Goal: Task Accomplishment & Management: Use online tool/utility

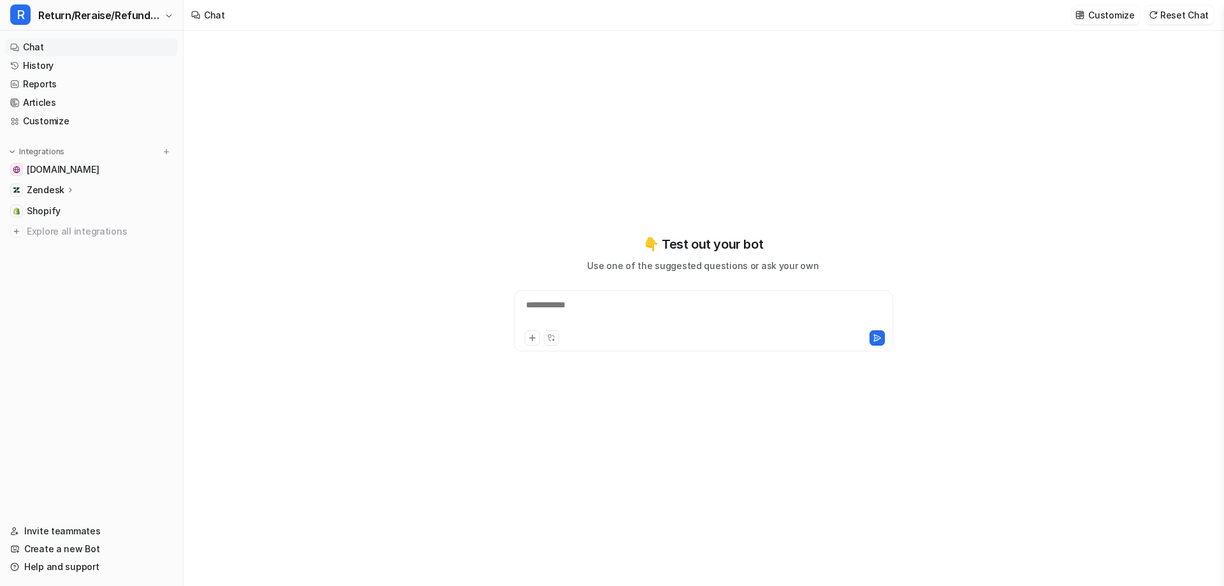
type textarea "**********"
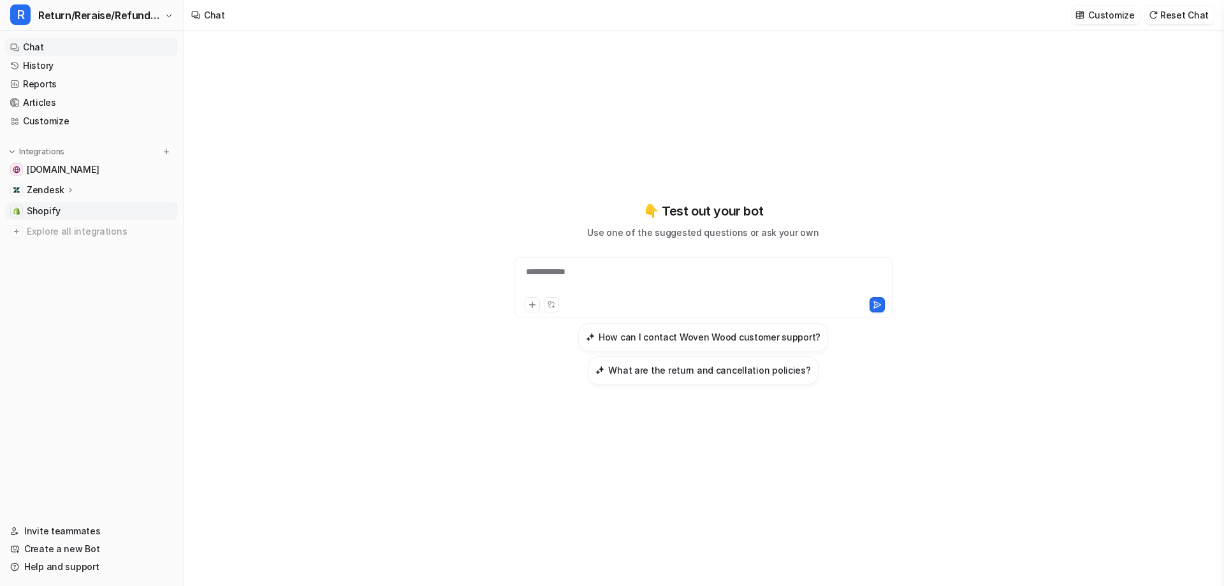
click at [49, 210] on span "Shopify" at bounding box center [44, 211] width 34 height 13
click at [58, 166] on span "[DOMAIN_NAME]" at bounding box center [63, 169] width 72 height 13
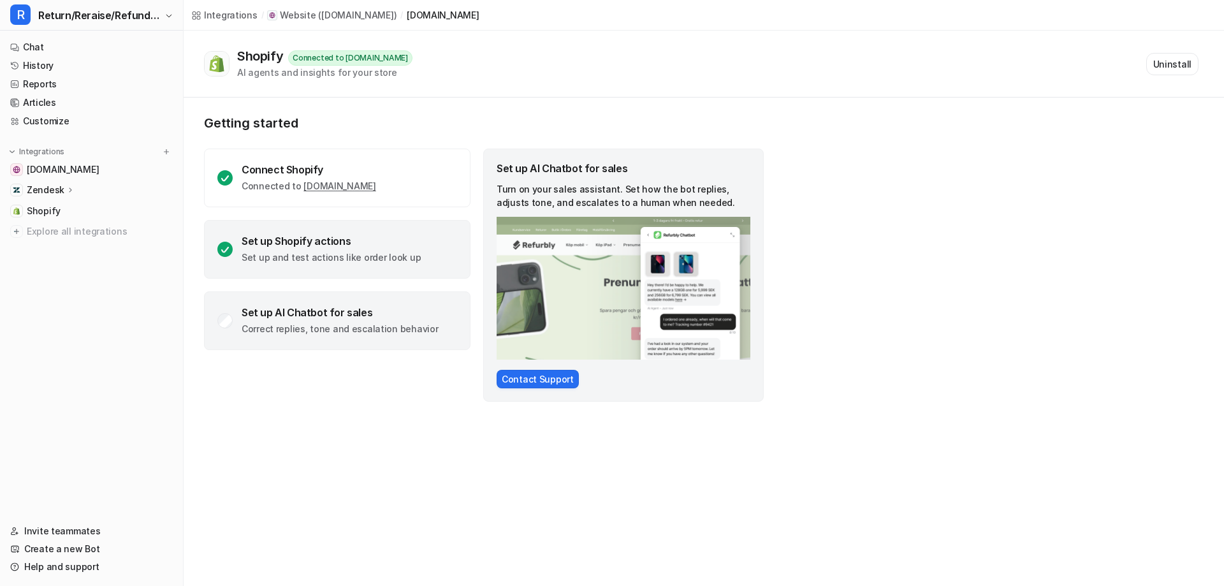
click at [251, 245] on div "Set up Shopify actions" at bounding box center [331, 241] width 179 height 13
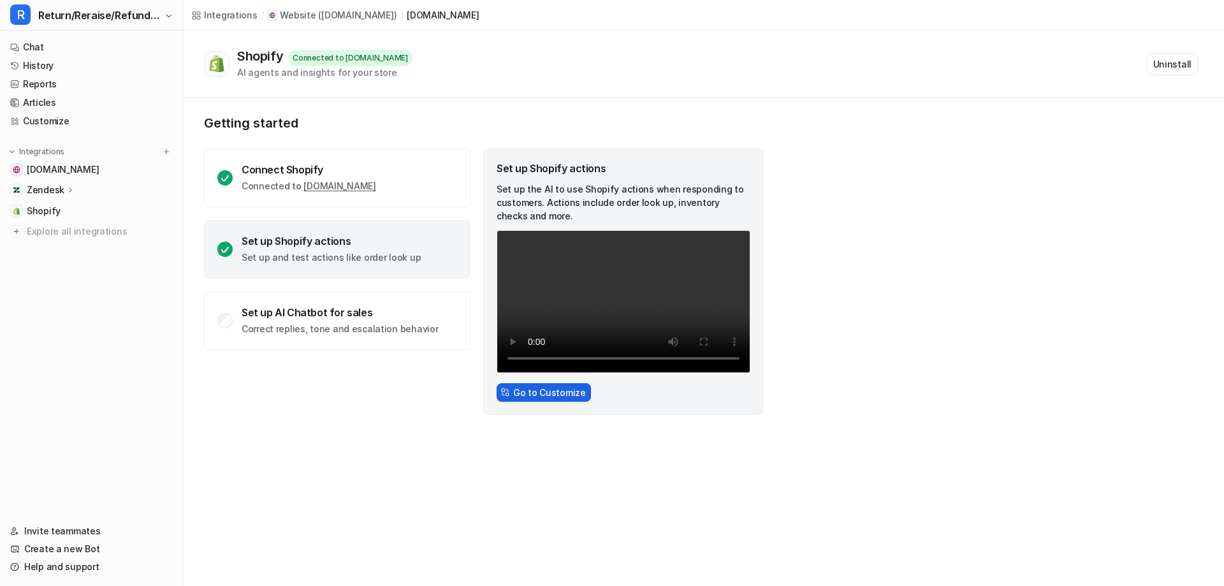
click at [544, 390] on button "Go to Customize" at bounding box center [544, 392] width 94 height 18
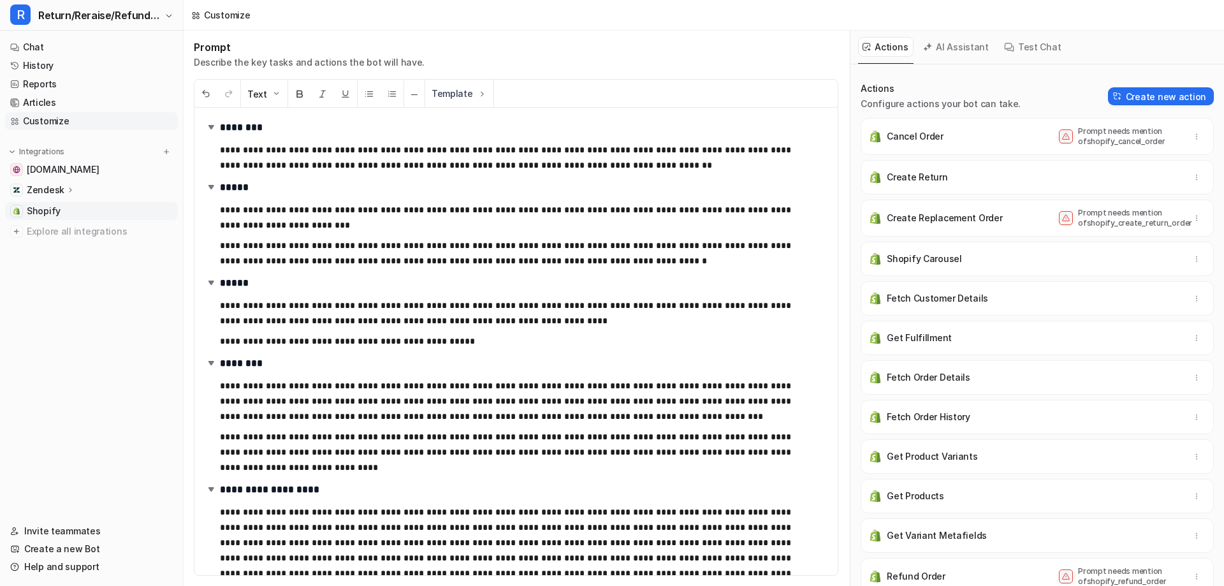
click at [57, 207] on span "Shopify" at bounding box center [44, 211] width 34 height 13
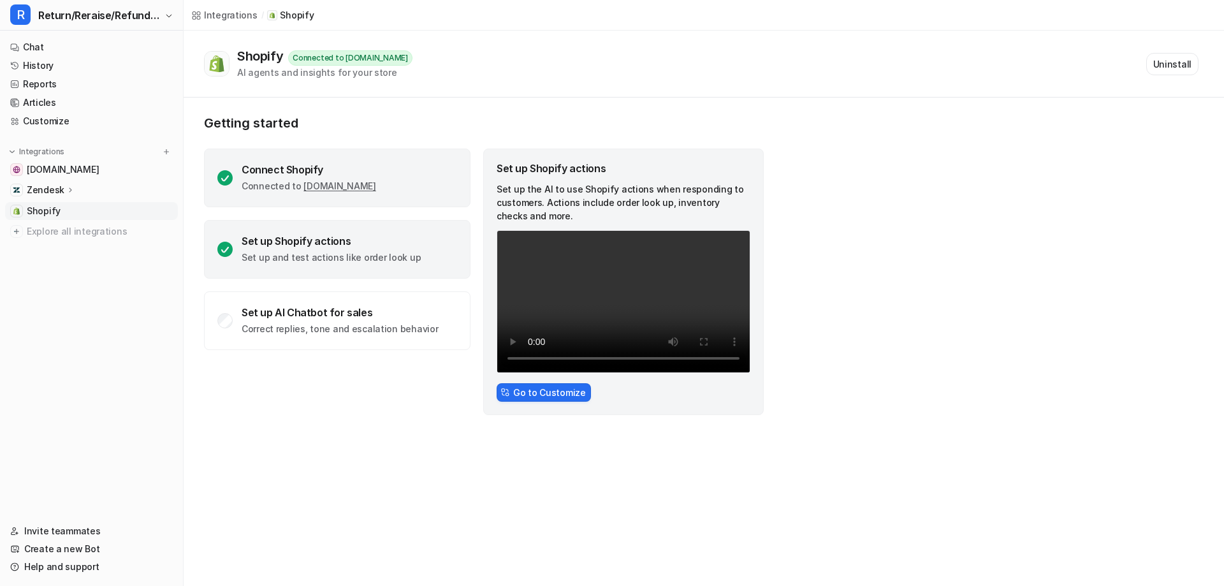
click at [302, 175] on div "Connect Shopify" at bounding box center [309, 169] width 135 height 13
click at [254, 259] on p "Set up and test actions like order look up" at bounding box center [331, 257] width 179 height 13
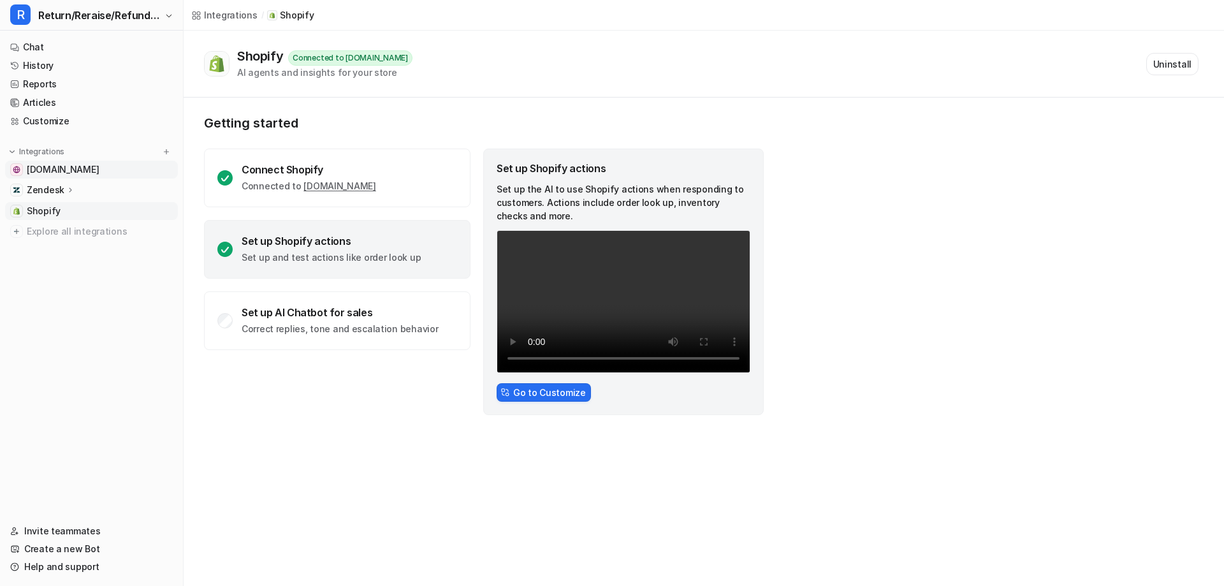
click at [48, 167] on span "wovenwood.co.uk" at bounding box center [63, 169] width 72 height 13
click at [39, 150] on p "Integrations" at bounding box center [41, 152] width 45 height 10
click at [52, 122] on link "Customize" at bounding box center [91, 121] width 173 height 18
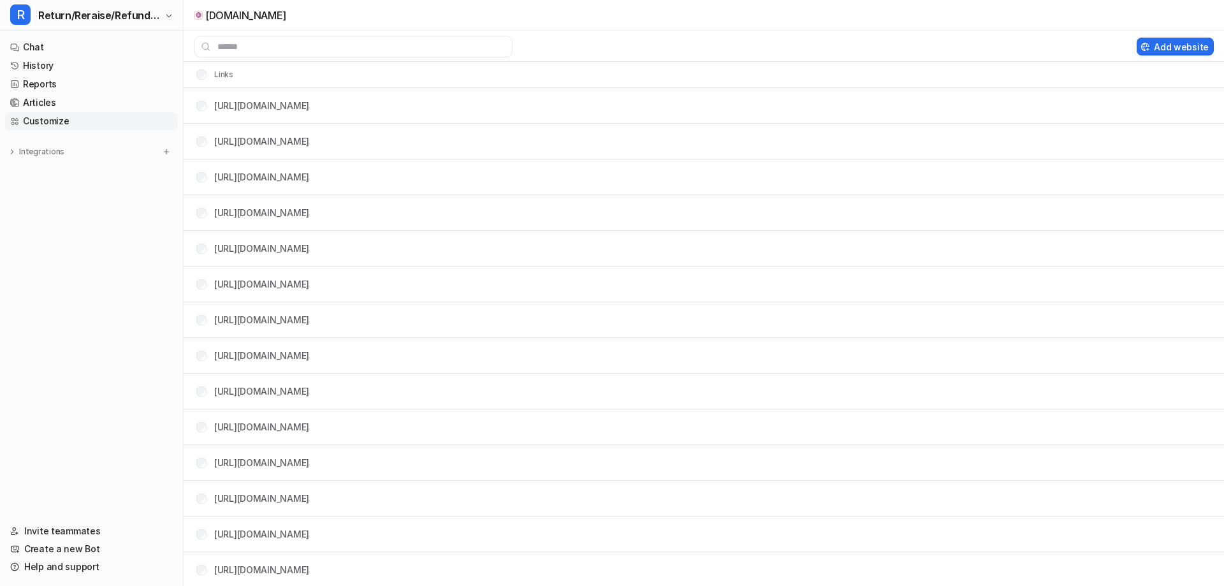
click at [52, 122] on link "Customize" at bounding box center [91, 121] width 173 height 18
click at [50, 105] on link "Articles" at bounding box center [91, 103] width 173 height 18
click at [39, 47] on link "Chat" at bounding box center [91, 47] width 173 height 18
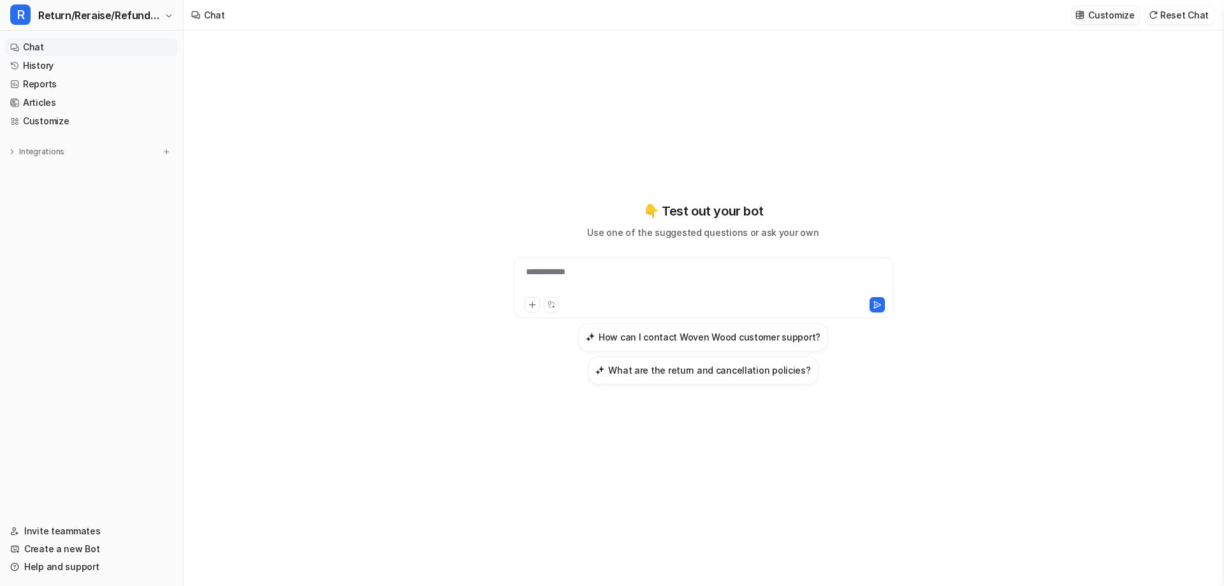
click at [1113, 12] on p "Customize" at bounding box center [1111, 14] width 46 height 13
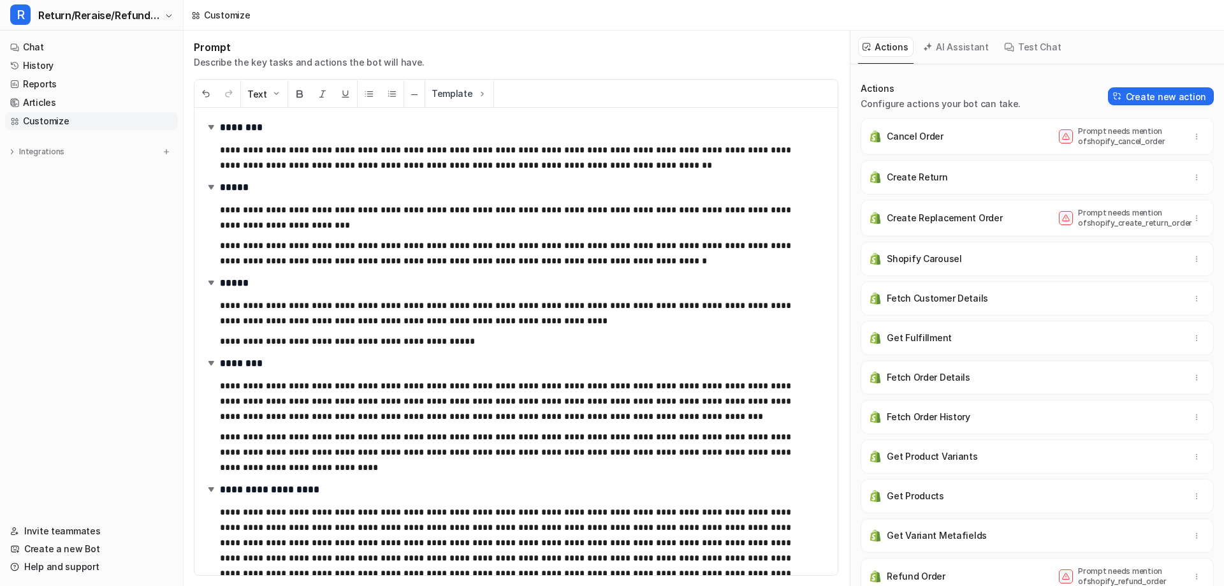
click at [1028, 45] on button "Test Chat" at bounding box center [1033, 47] width 67 height 20
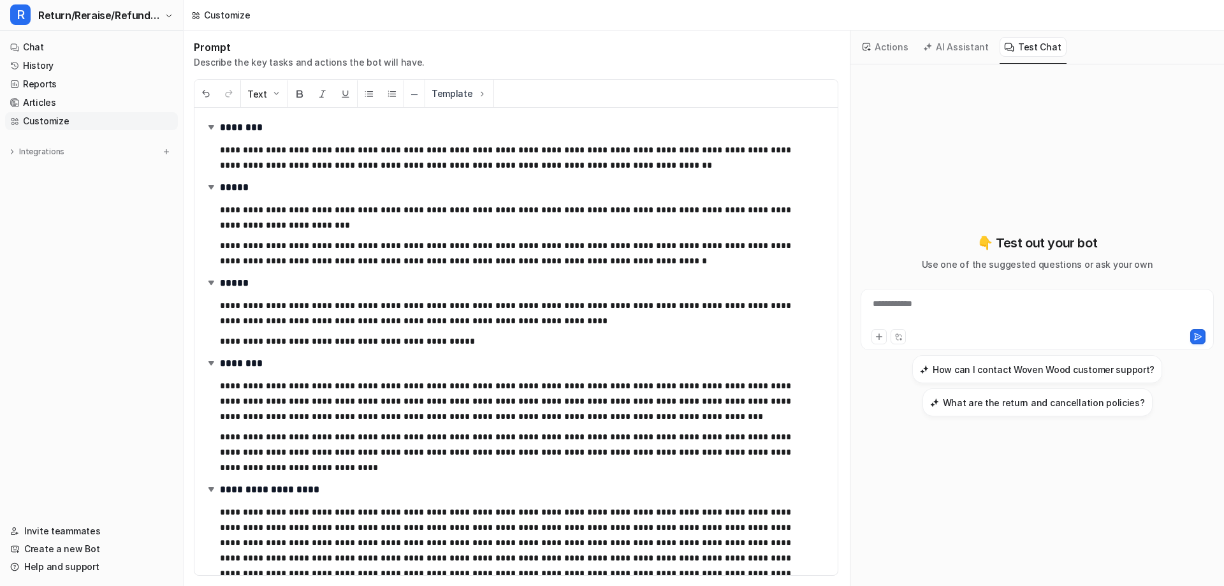
click at [972, 48] on button "AI Assistant" at bounding box center [957, 47] width 76 height 20
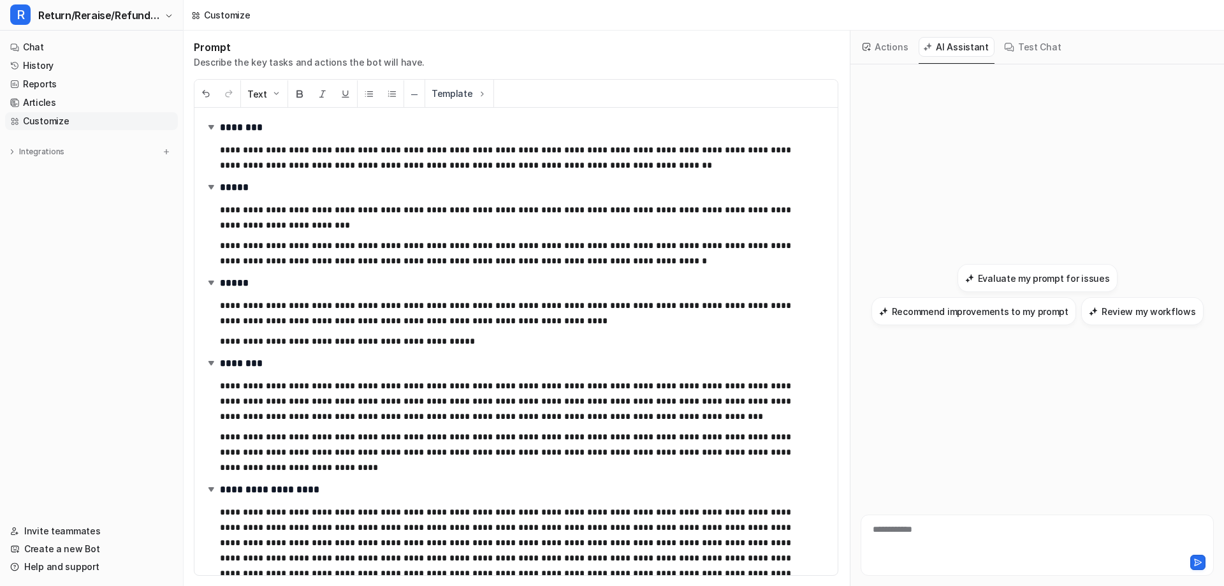
click at [880, 43] on button "Actions" at bounding box center [885, 47] width 55 height 20
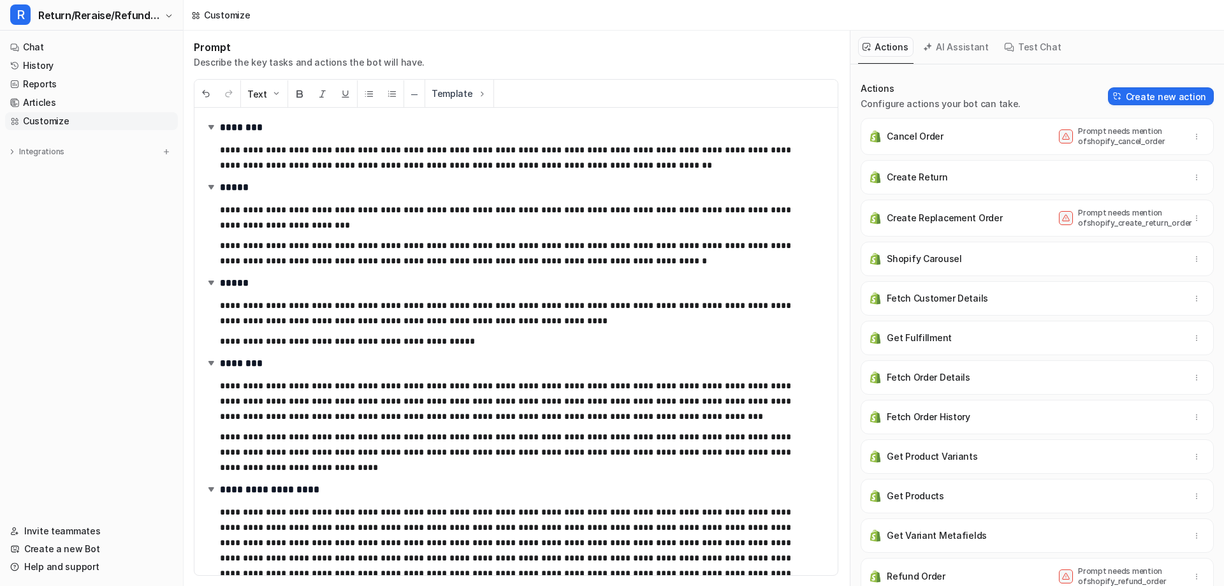
click at [880, 43] on button "Actions" at bounding box center [885, 47] width 55 height 20
click at [48, 154] on p "Integrations" at bounding box center [41, 152] width 45 height 10
click at [68, 181] on div "Zendesk" at bounding box center [91, 190] width 173 height 18
click at [73, 251] on link "AI Agent" at bounding box center [97, 246] width 159 height 18
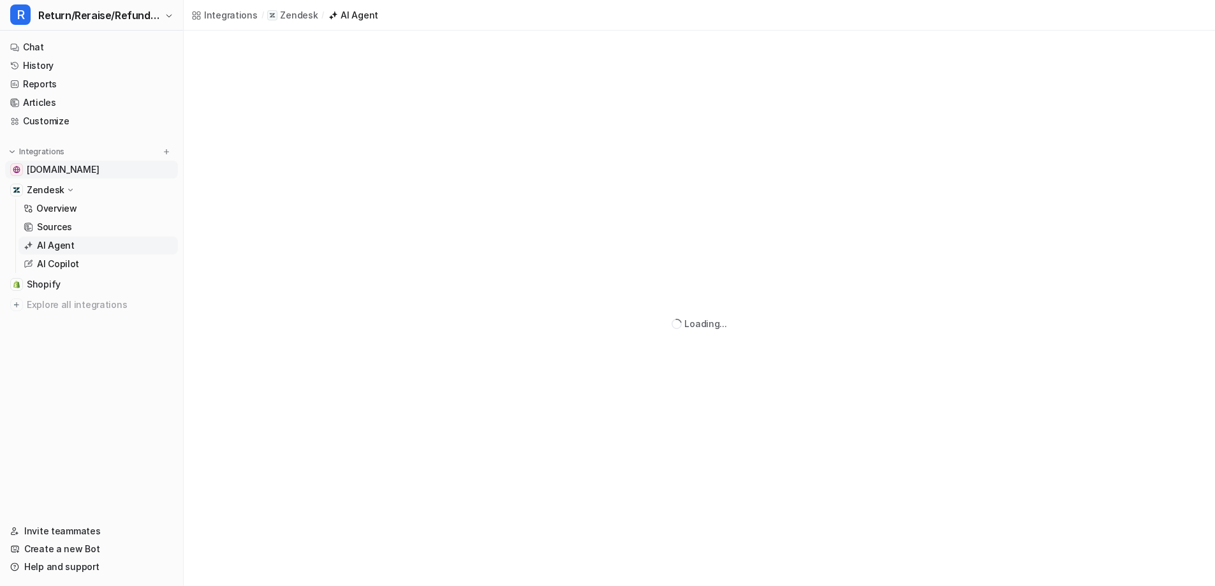
click at [67, 169] on span "wovenwood.co.uk" at bounding box center [63, 169] width 72 height 13
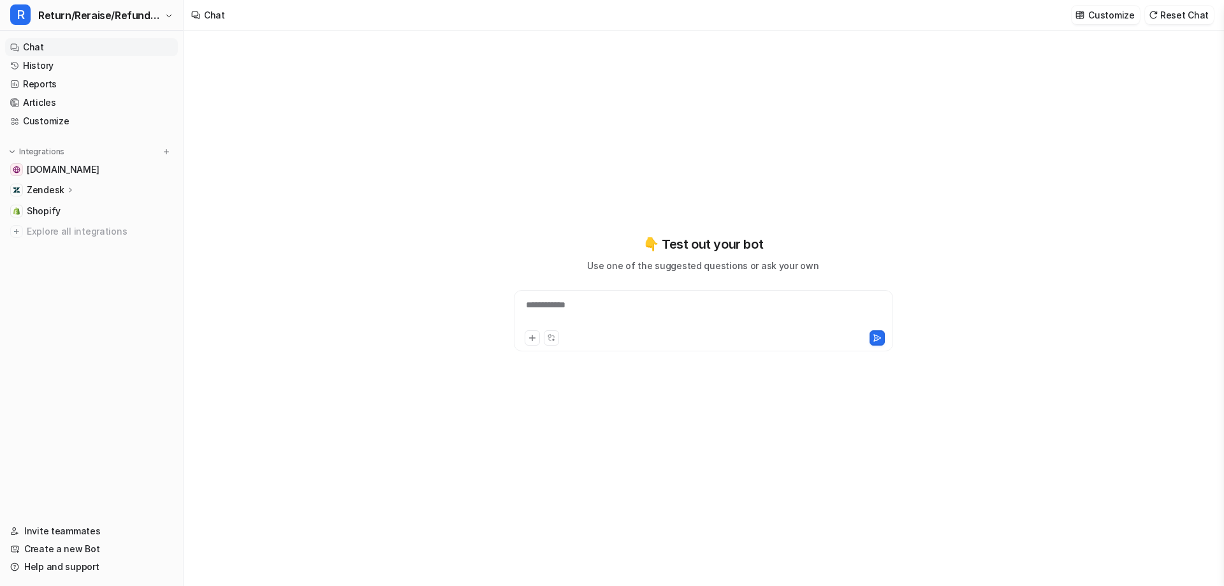
type textarea "**********"
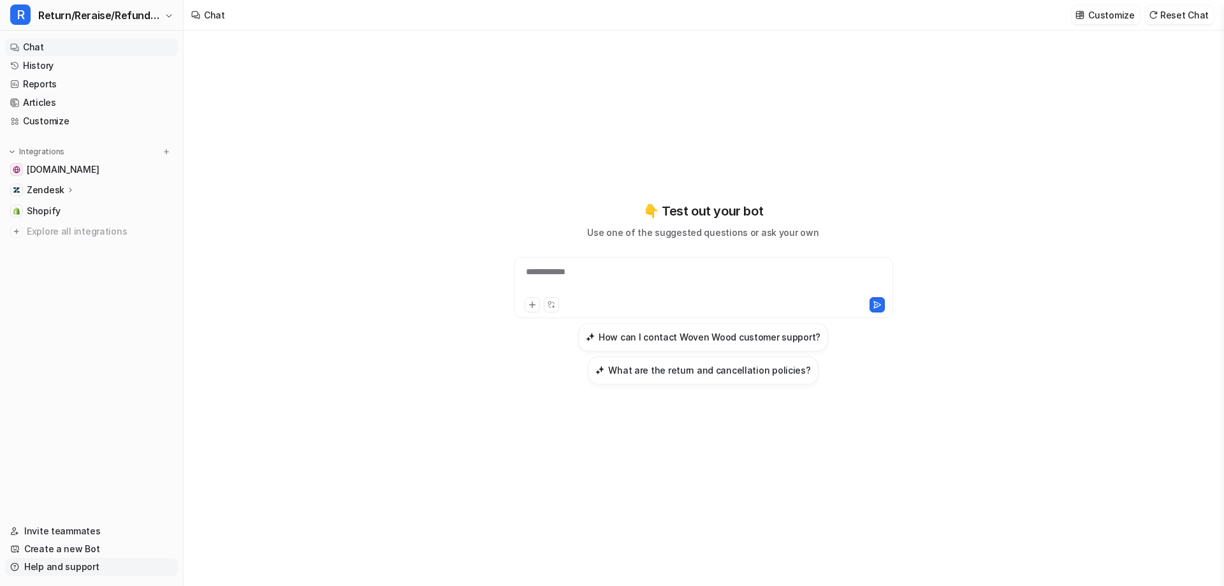
click at [51, 566] on link "Help and support" at bounding box center [91, 567] width 173 height 18
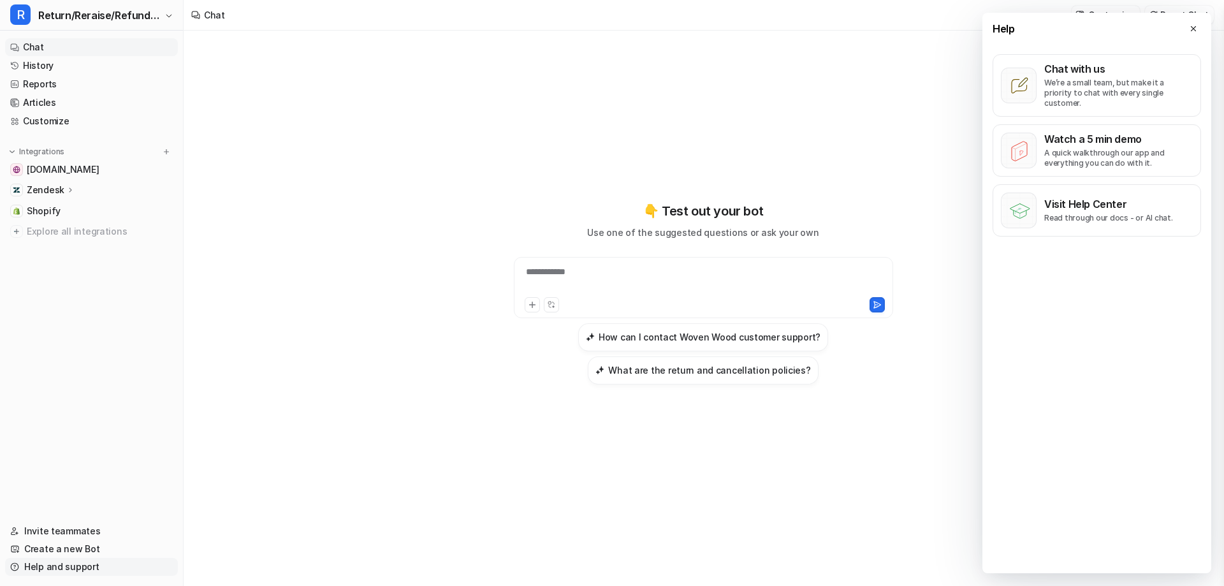
click at [62, 567] on link "Help and support" at bounding box center [91, 567] width 173 height 18
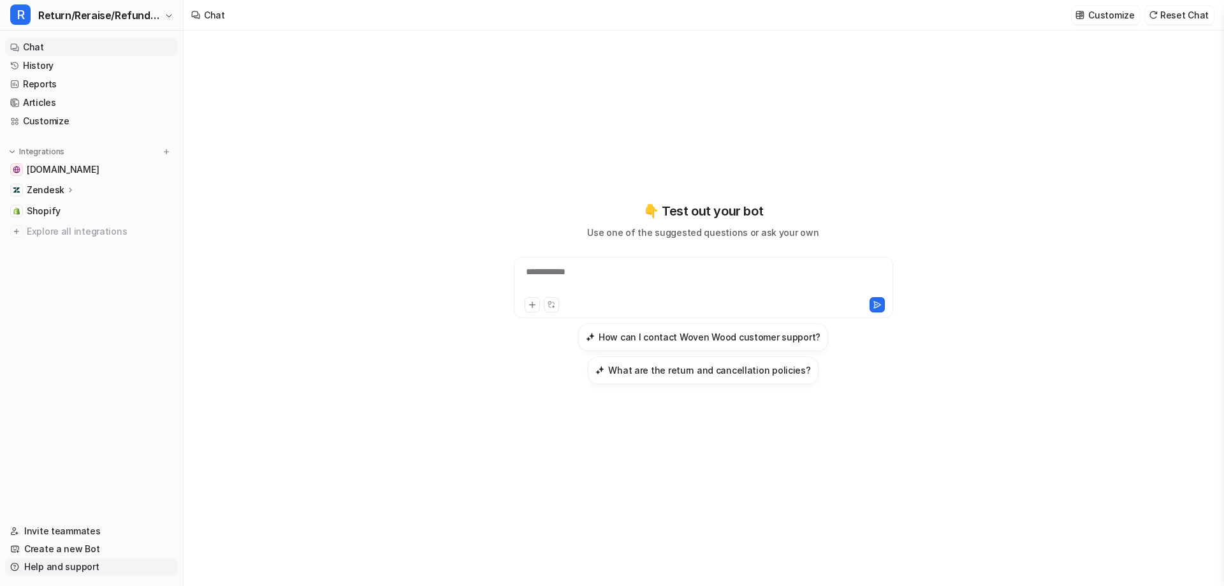
click at [52, 569] on link "Help and support" at bounding box center [91, 567] width 173 height 18
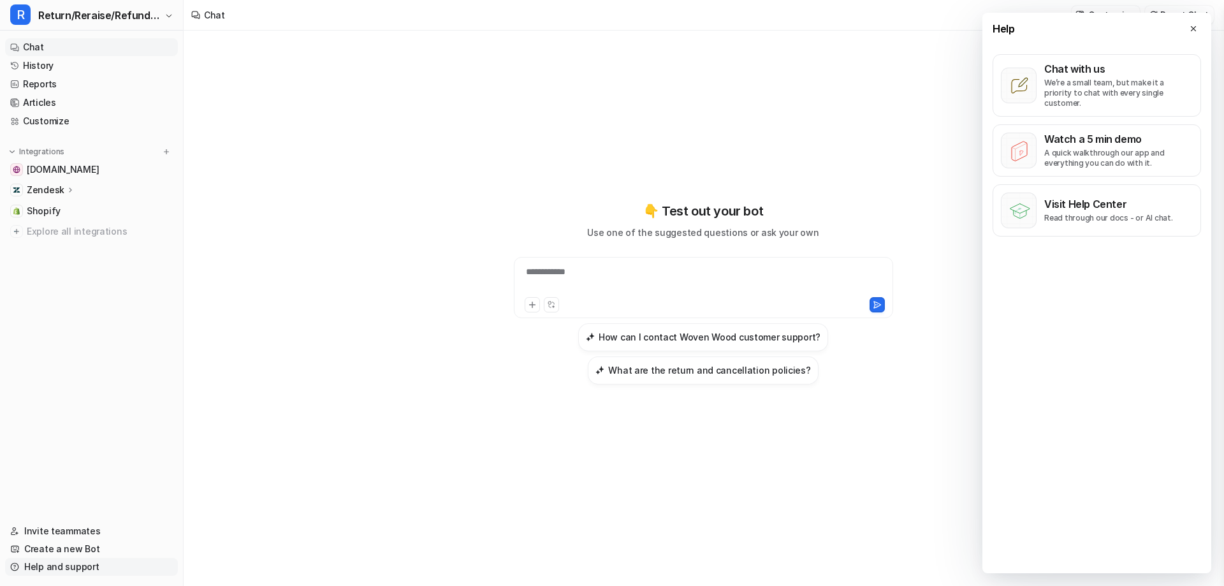
click at [52, 569] on link "Help and support" at bounding box center [91, 567] width 173 height 18
click at [53, 569] on link "Help and support" at bounding box center [91, 567] width 173 height 18
click at [1097, 134] on p "Watch a 5 min demo" at bounding box center [1118, 139] width 149 height 13
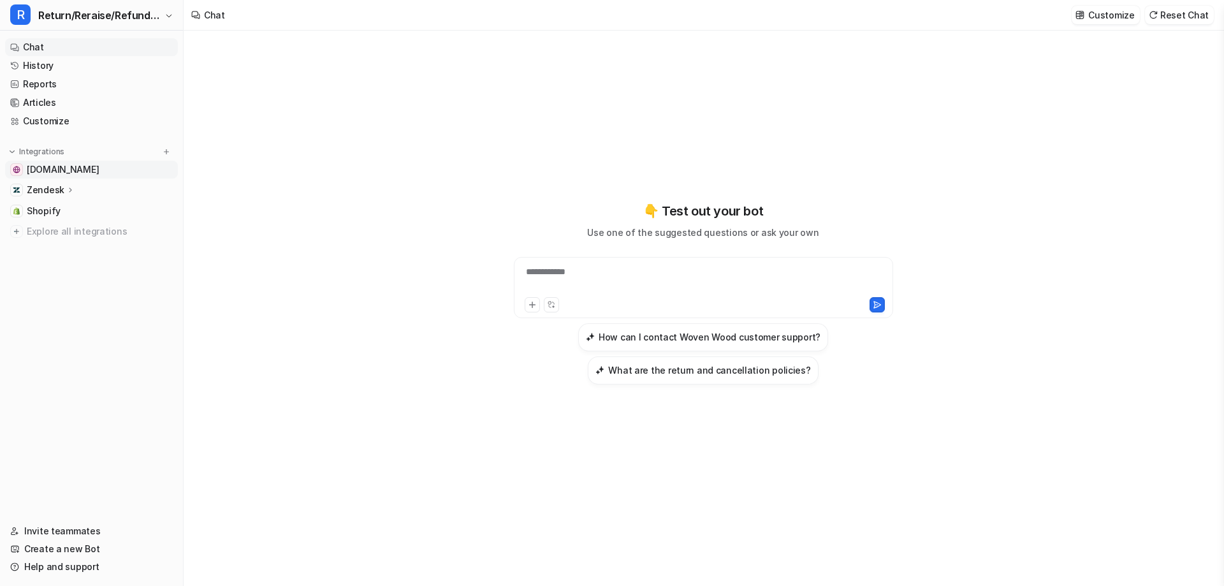
click at [58, 165] on span "[DOMAIN_NAME]" at bounding box center [63, 169] width 72 height 13
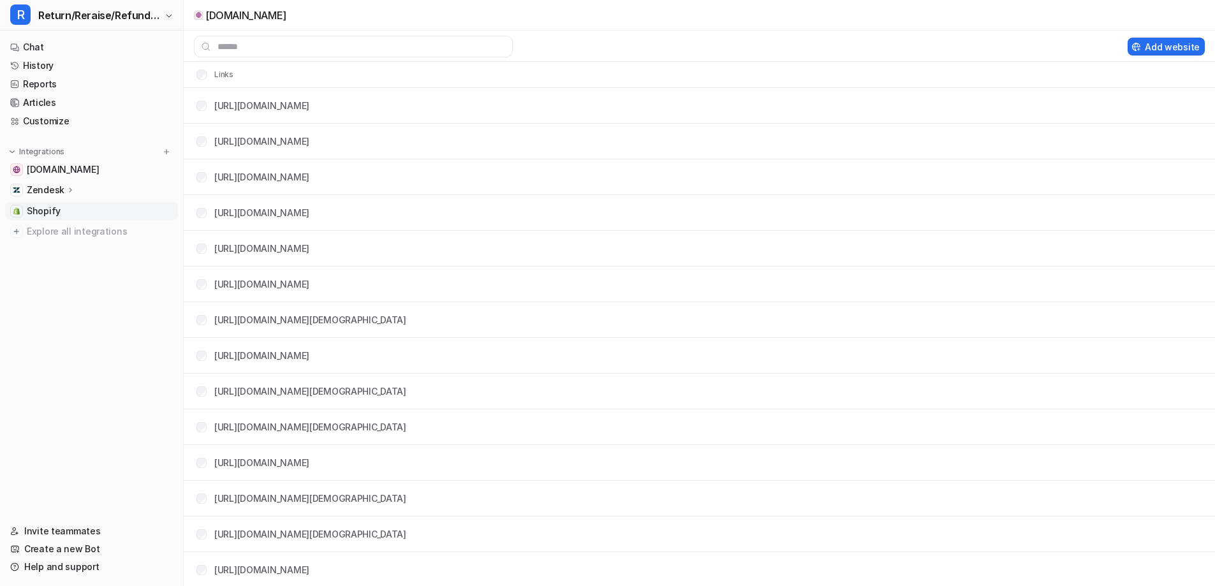
click at [52, 212] on span "Shopify" at bounding box center [44, 211] width 34 height 13
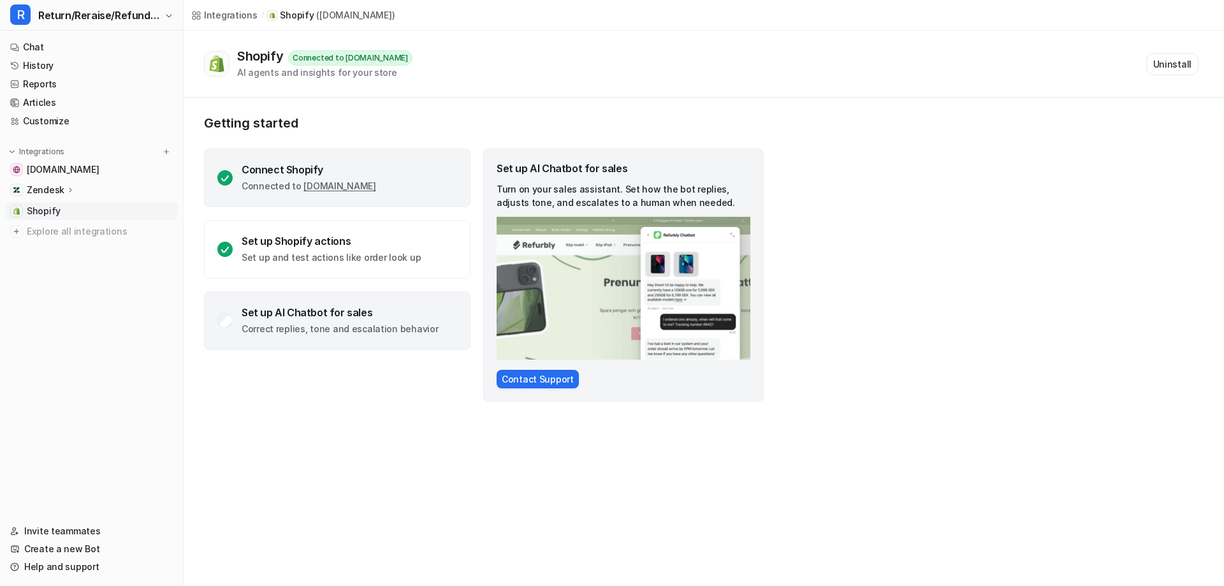
click at [224, 168] on div "Connect Shopify Connected to Wovenwooduk.myshopify.com" at bounding box center [337, 178] width 266 height 59
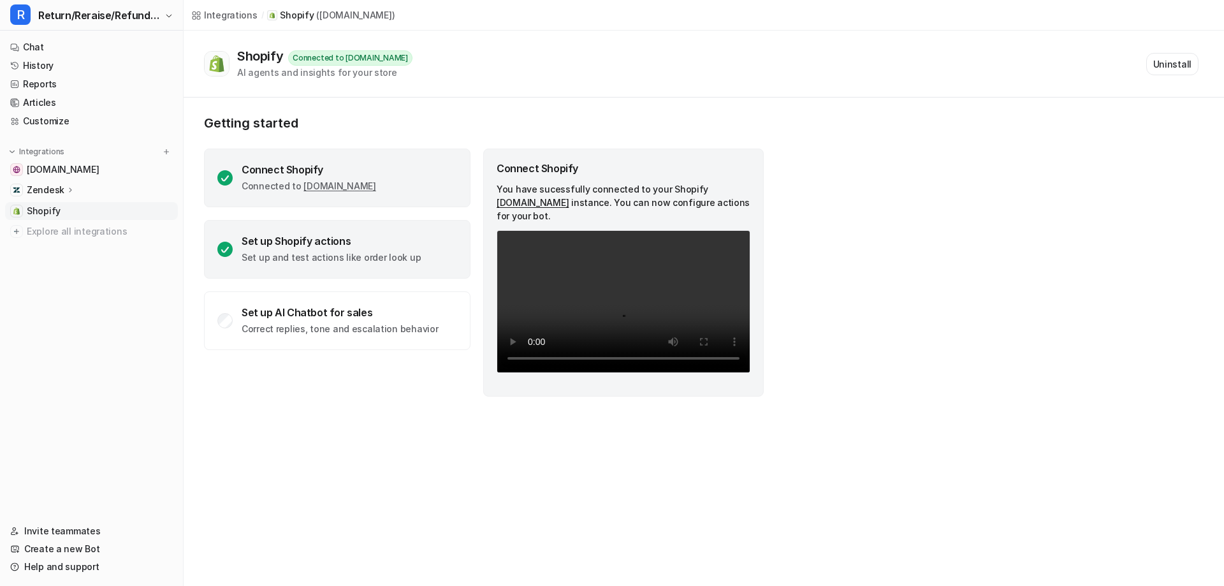
click at [254, 261] on p "Set up and test actions like order look up" at bounding box center [331, 257] width 179 height 13
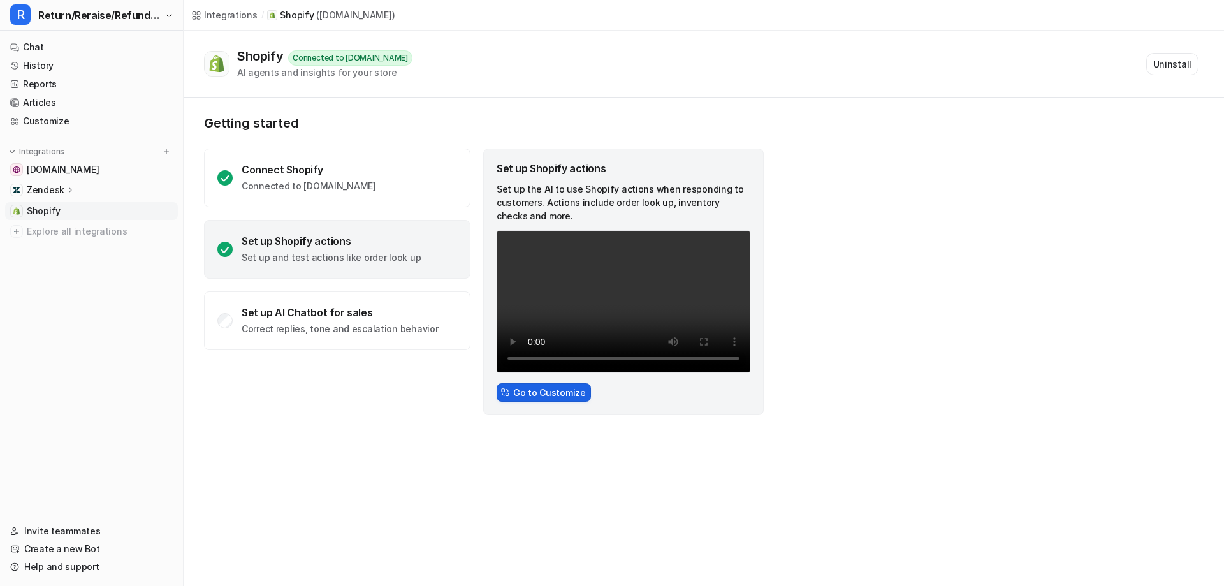
click at [532, 391] on button "Go to Customize" at bounding box center [544, 392] width 94 height 18
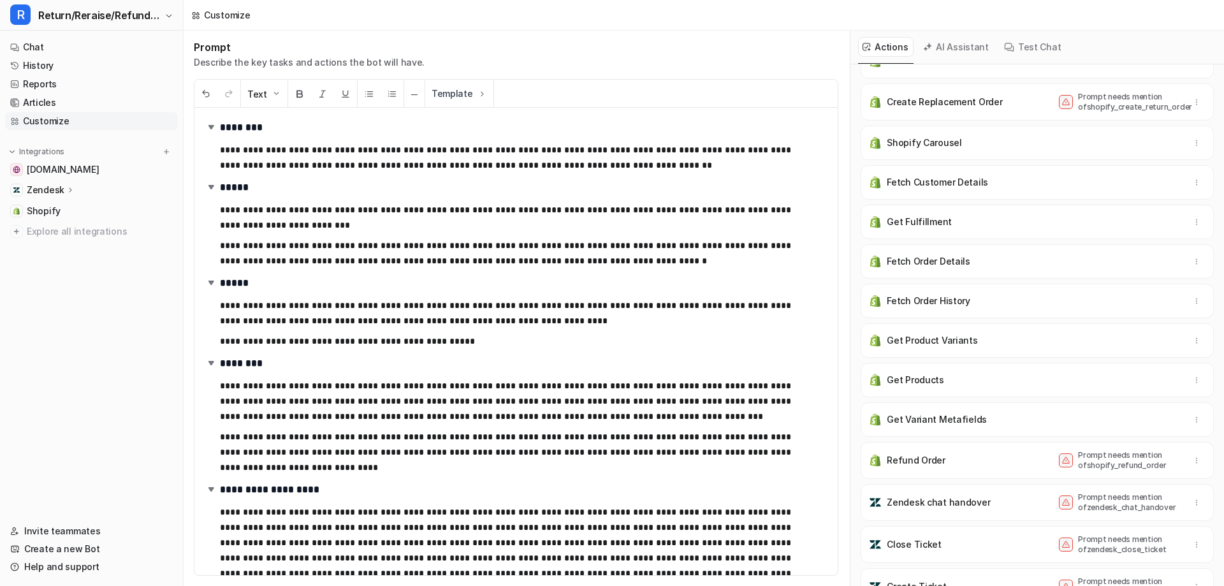
scroll to position [212, 0]
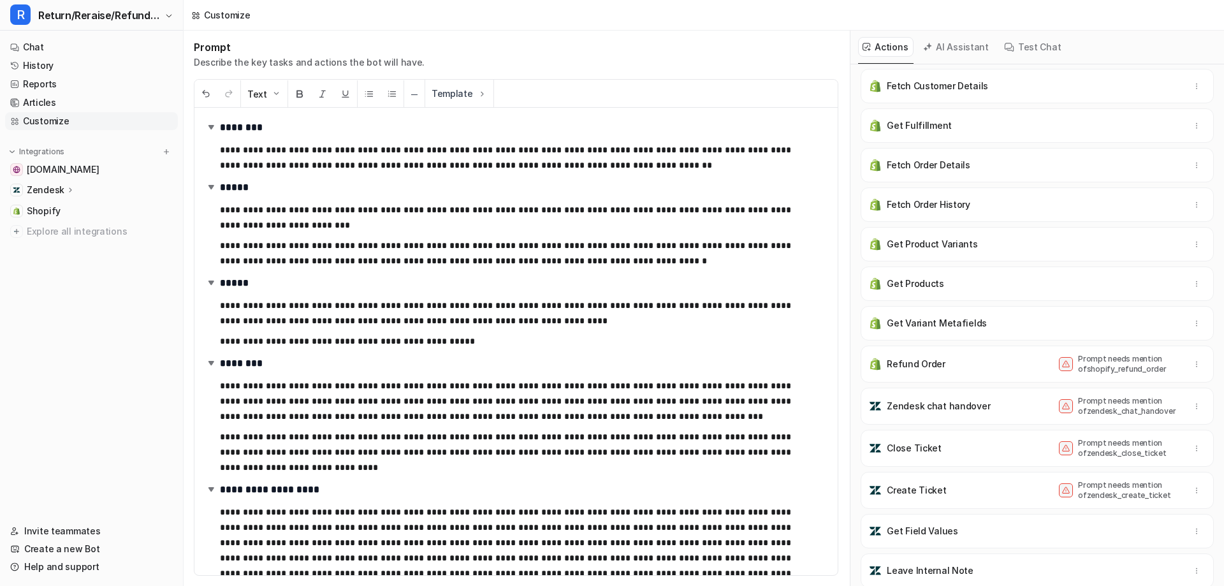
click at [967, 409] on p "Zendesk chat handover" at bounding box center [938, 406] width 103 height 13
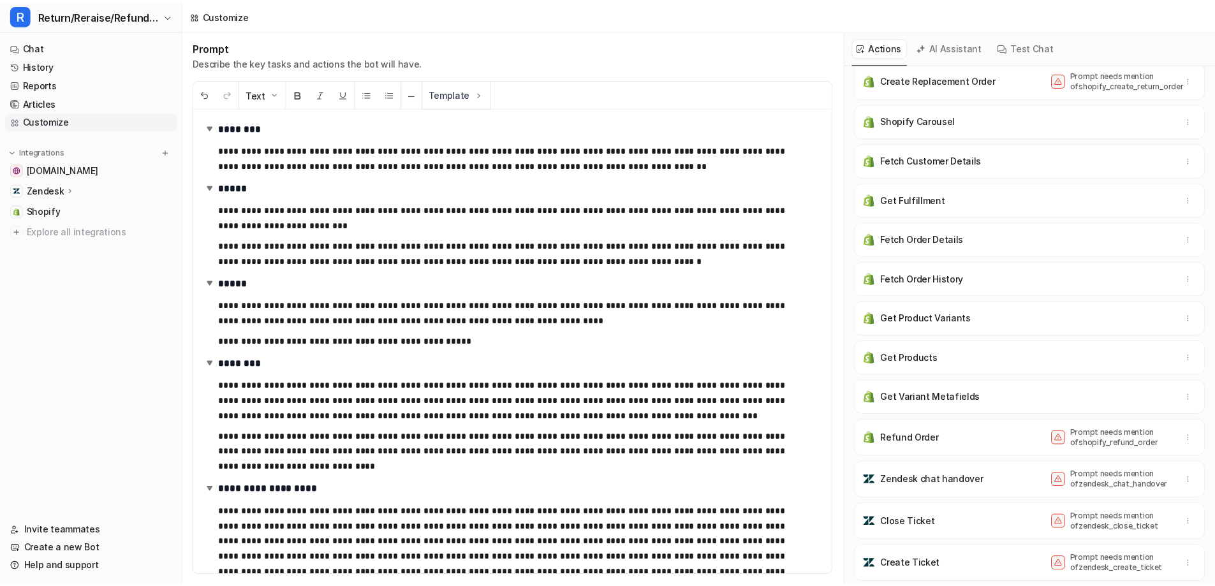
scroll to position [0, 0]
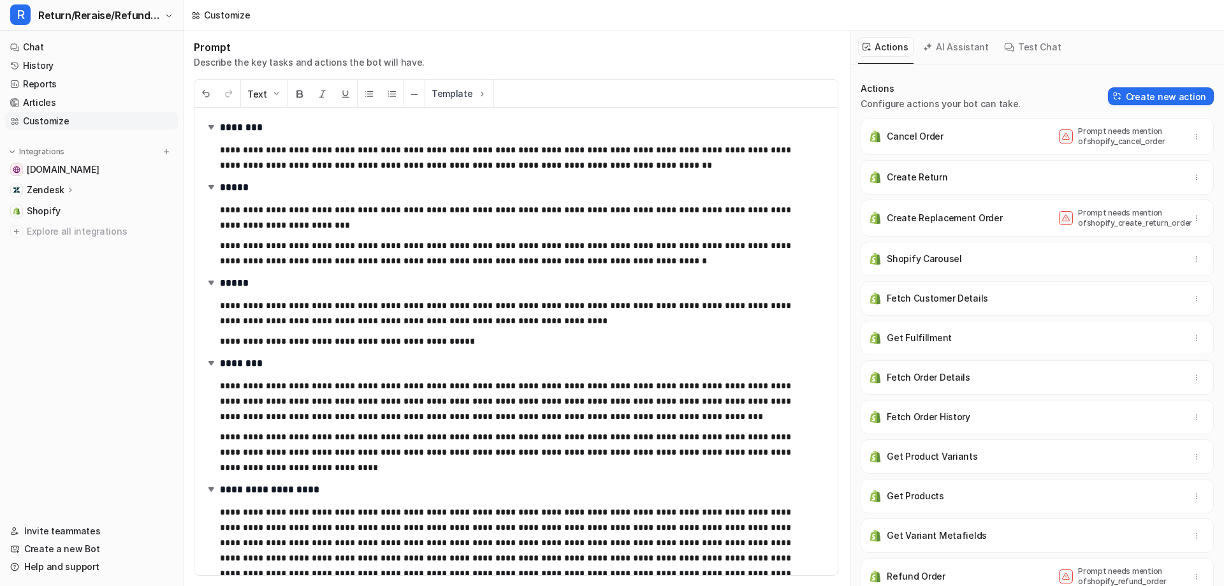
click at [942, 31] on div "AI Assistant" at bounding box center [957, 47] width 76 height 33
click at [950, 43] on button "AI Assistant" at bounding box center [957, 47] width 76 height 20
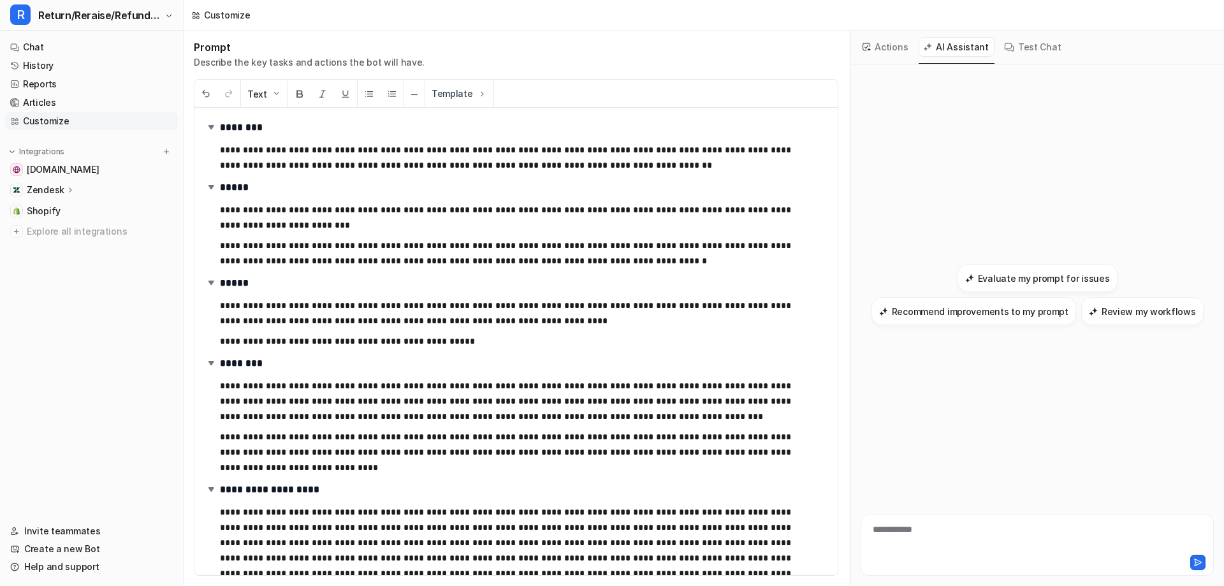
click at [1008, 50] on button "Test Chat" at bounding box center [1033, 47] width 67 height 20
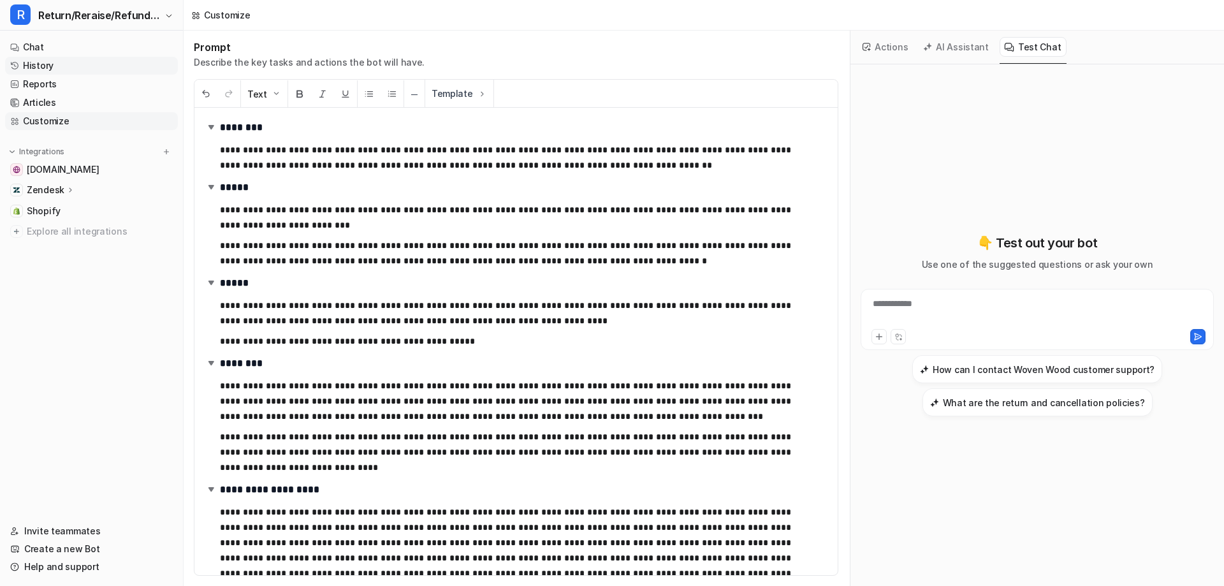
click at [81, 60] on link "History" at bounding box center [91, 66] width 173 height 18
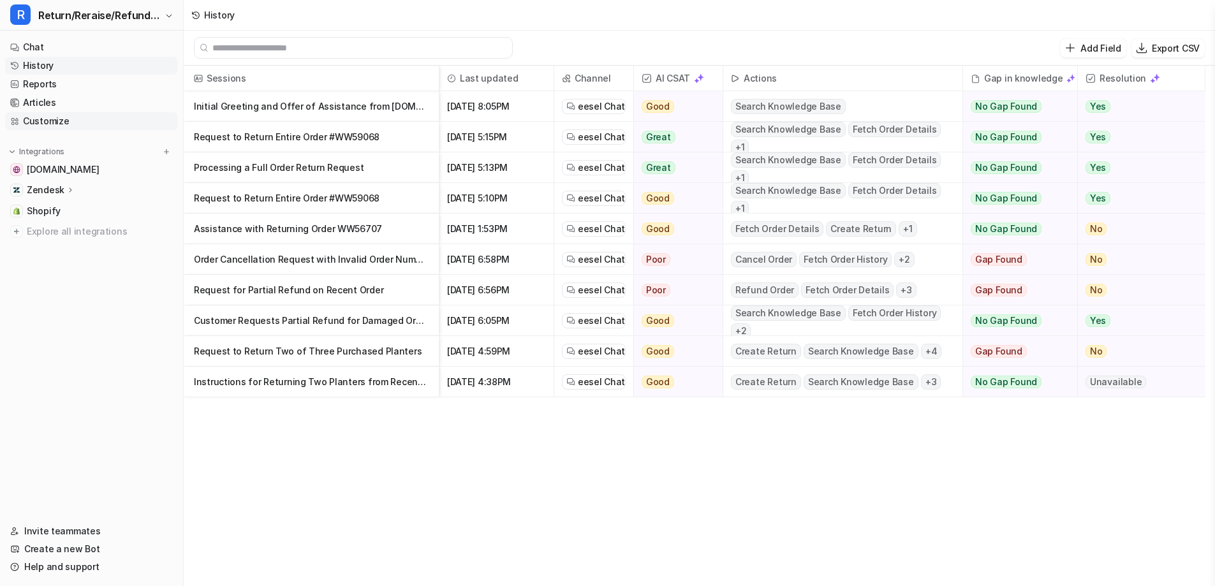
click at [77, 114] on link "Customize" at bounding box center [91, 121] width 173 height 18
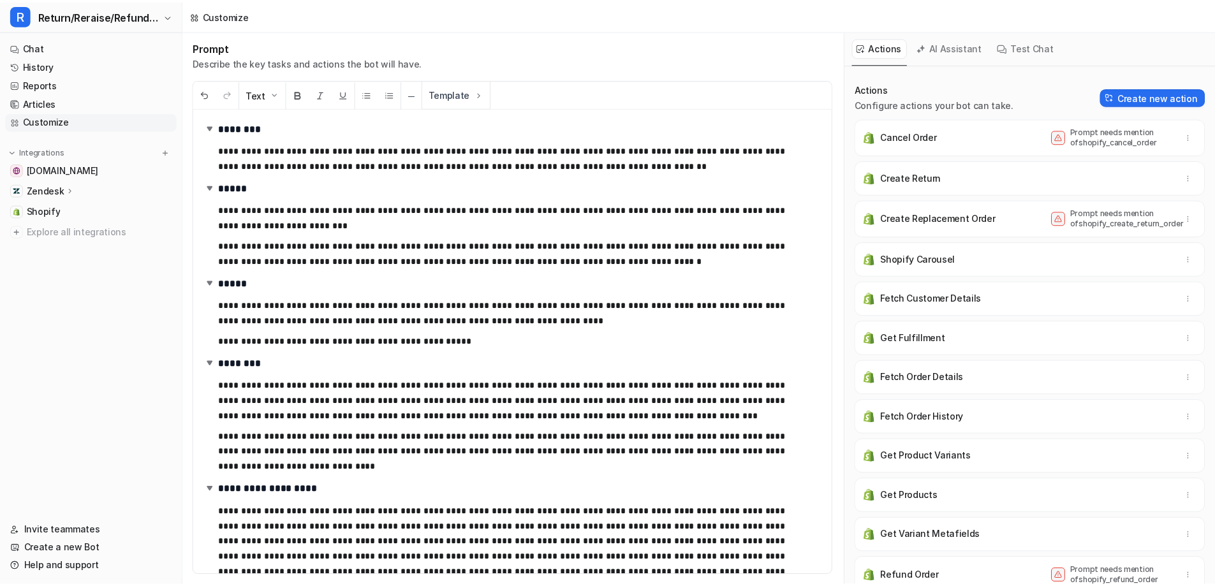
scroll to position [411, 0]
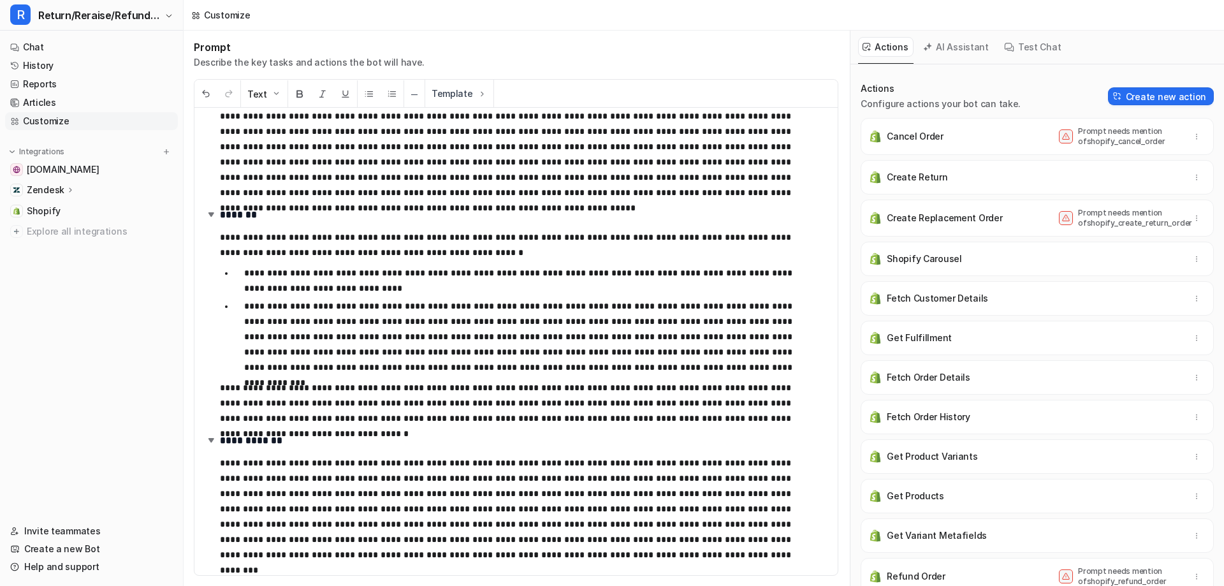
click at [45, 198] on div "Zendesk" at bounding box center [91, 190] width 173 height 18
click at [55, 264] on p "AI Copilot" at bounding box center [58, 264] width 42 height 13
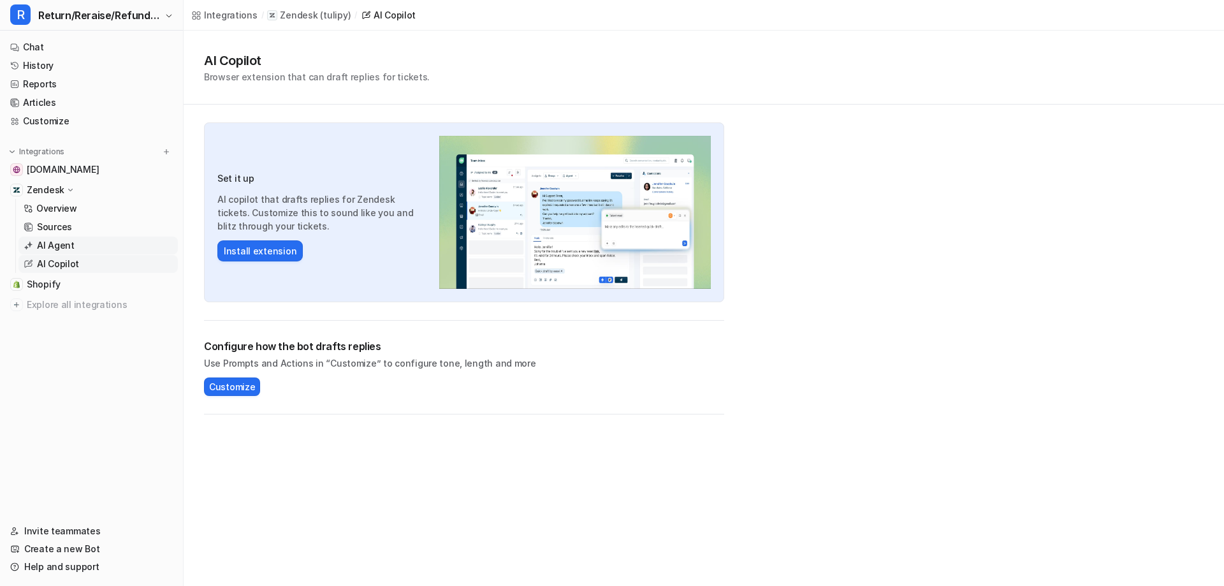
click at [59, 247] on p "AI Agent" at bounding box center [56, 245] width 38 height 13
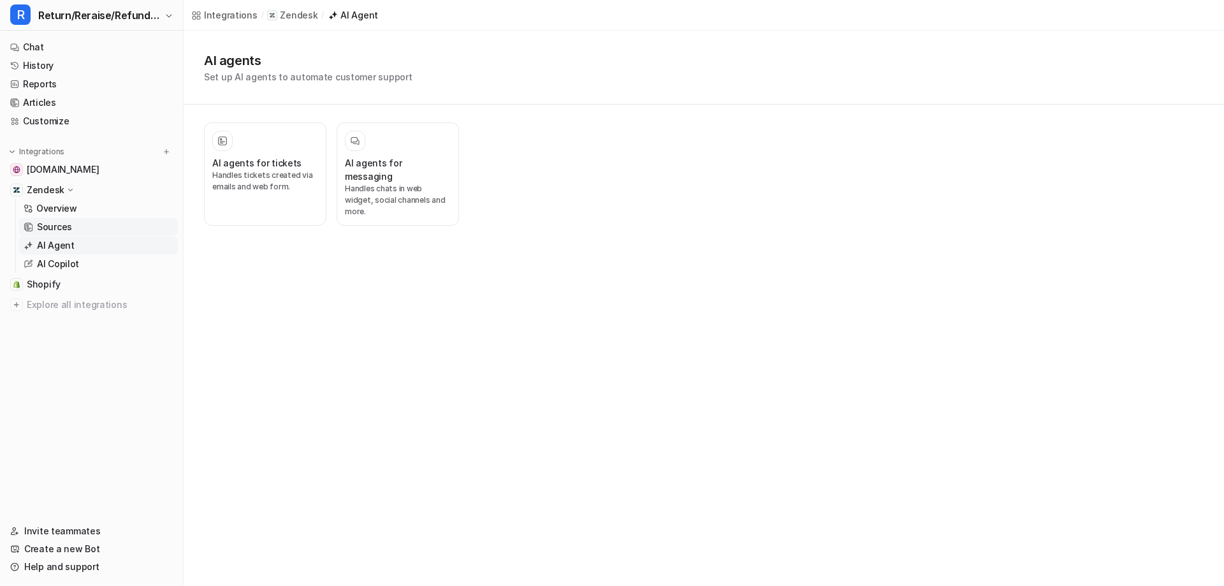
click at [64, 235] on link "Sources" at bounding box center [97, 227] width 159 height 18
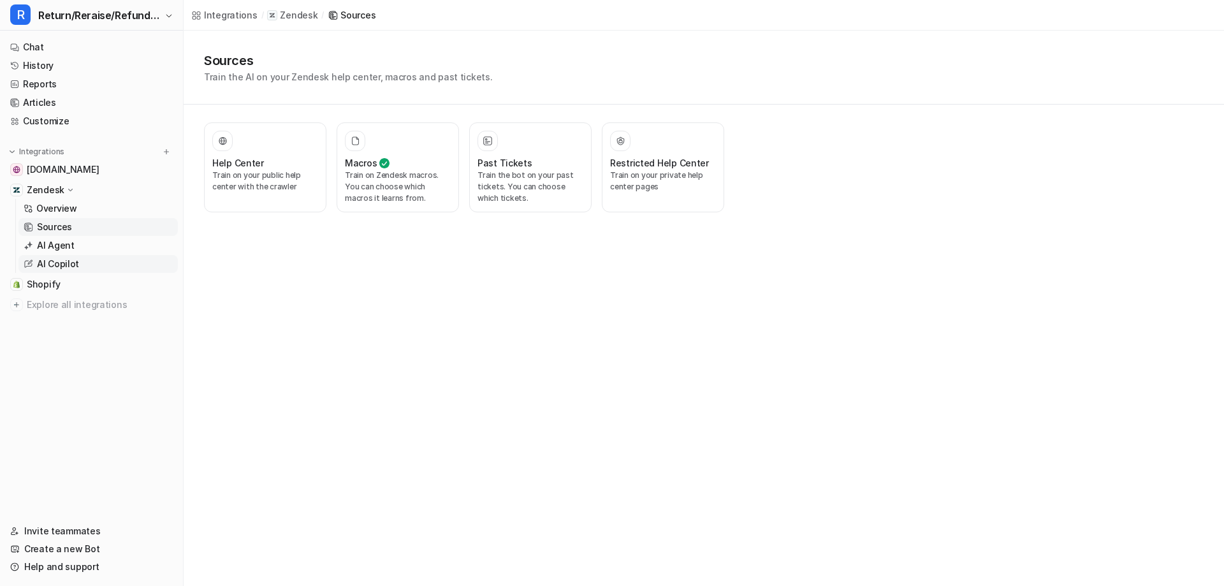
click at [57, 265] on p "AI Copilot" at bounding box center [58, 264] width 42 height 13
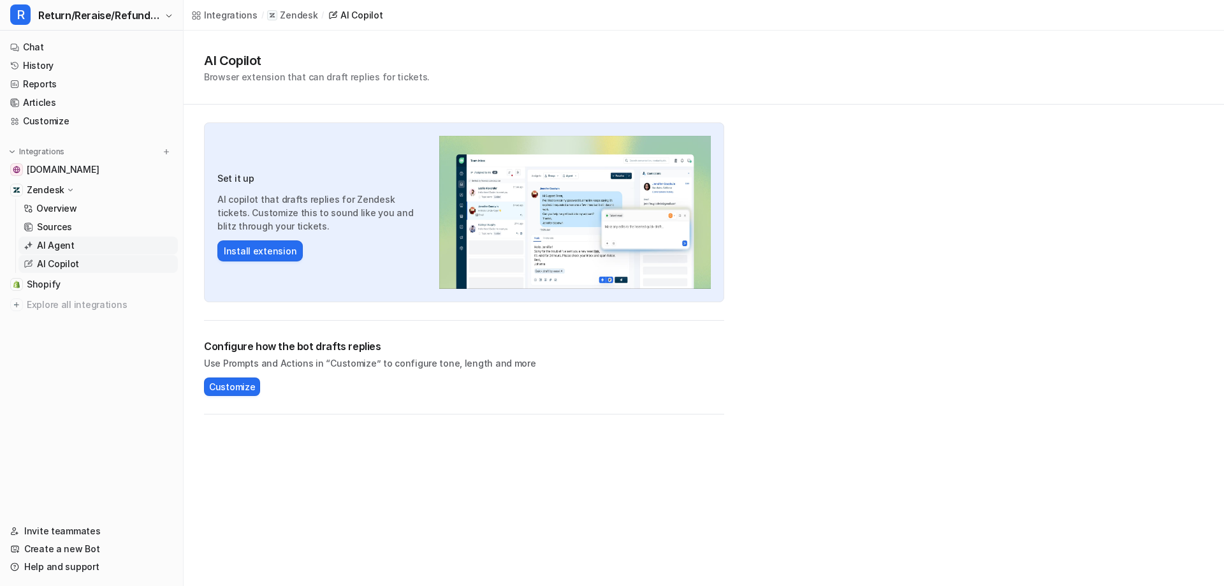
click at [57, 245] on p "AI Agent" at bounding box center [56, 245] width 38 height 13
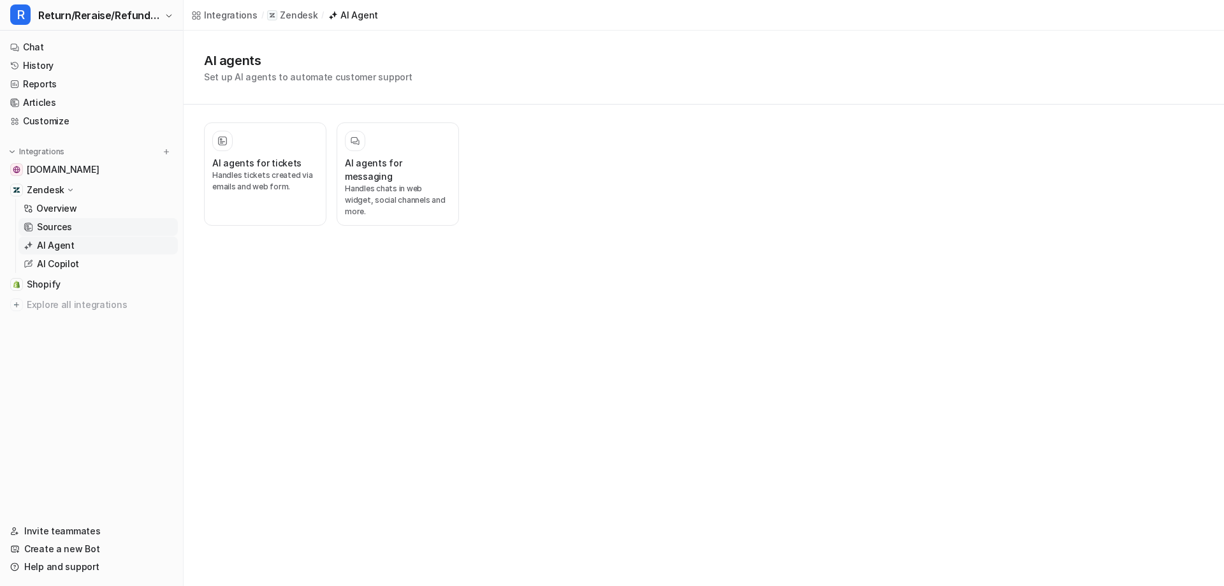
click at [73, 224] on link "Sources" at bounding box center [97, 227] width 159 height 18
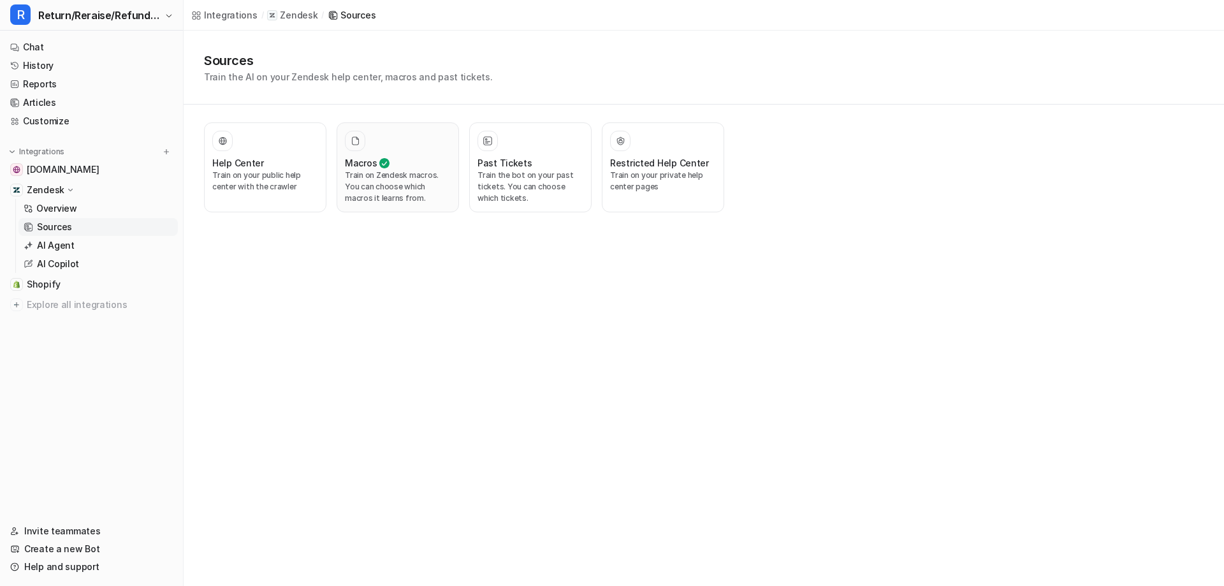
click at [402, 194] on p "Train on Zendesk macros. You can choose which macros it learns from." at bounding box center [398, 187] width 106 height 34
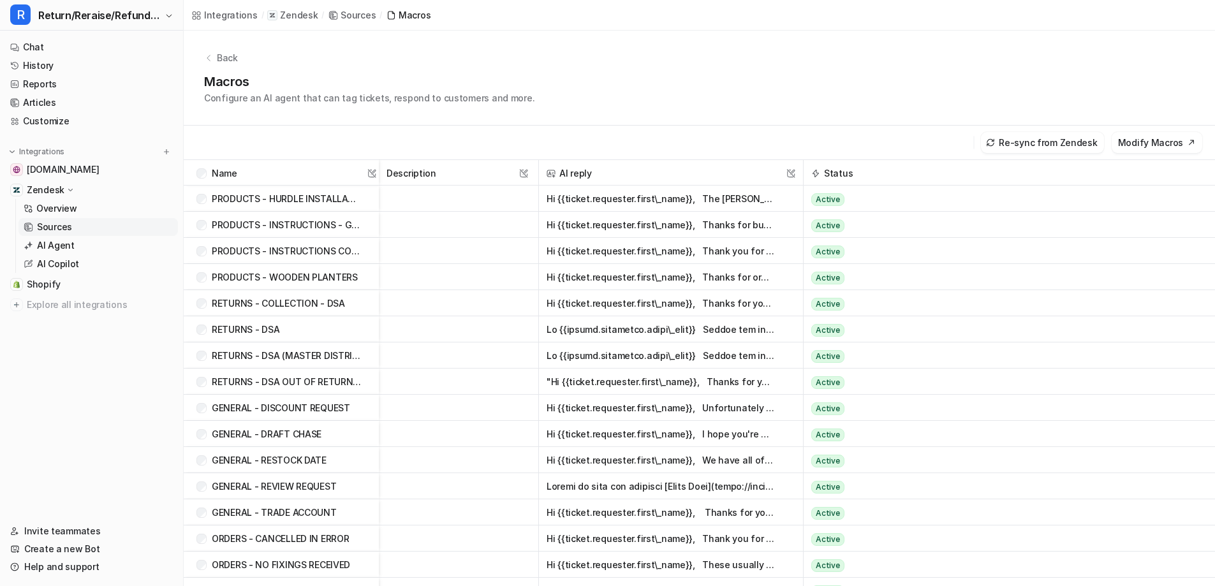
click at [75, 198] on div "Zendesk" at bounding box center [91, 190] width 173 height 18
click at [47, 211] on span "Shopify" at bounding box center [44, 211] width 34 height 13
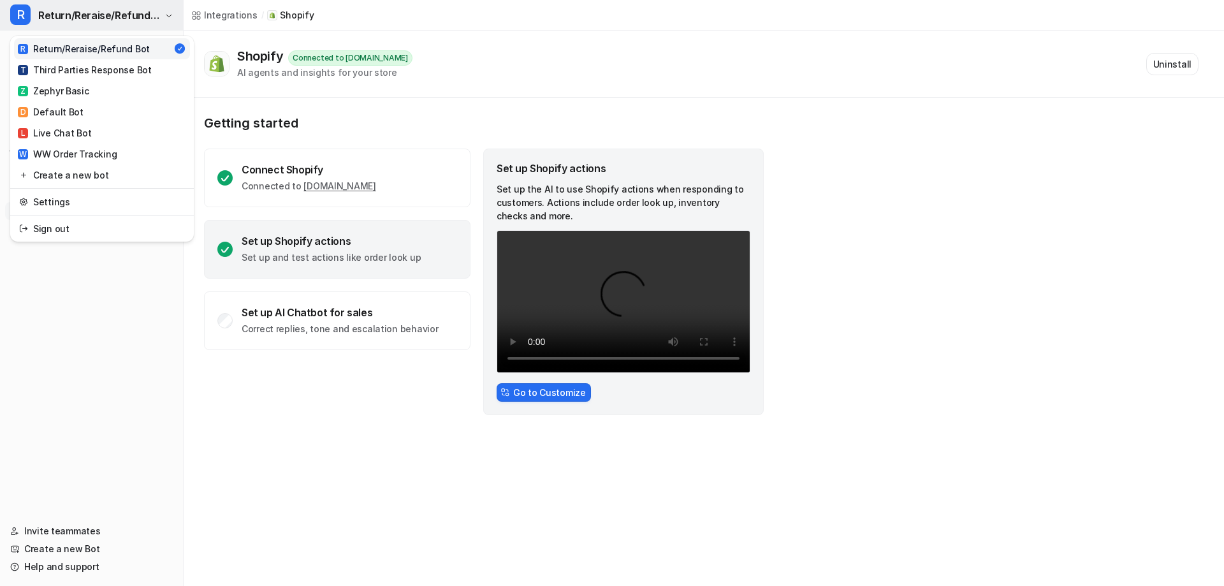
click at [179, 11] on button "R Return/Reraise/Refund Bot" at bounding box center [91, 15] width 183 height 31
click at [80, 133] on div "L Live Chat Bot" at bounding box center [54, 132] width 73 height 13
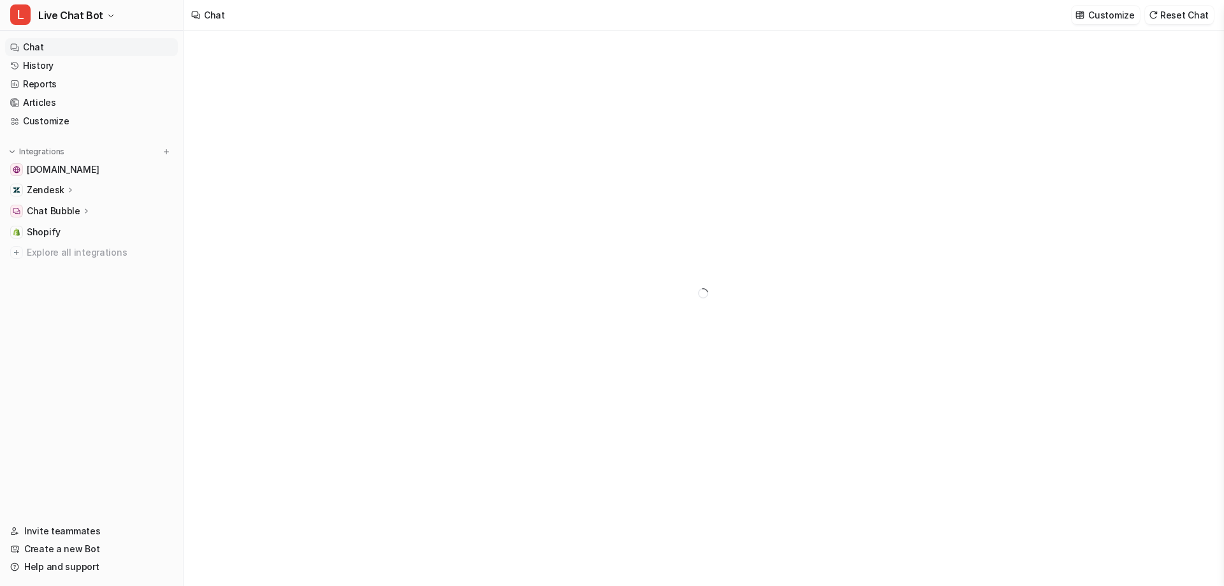
type textarea "**********"
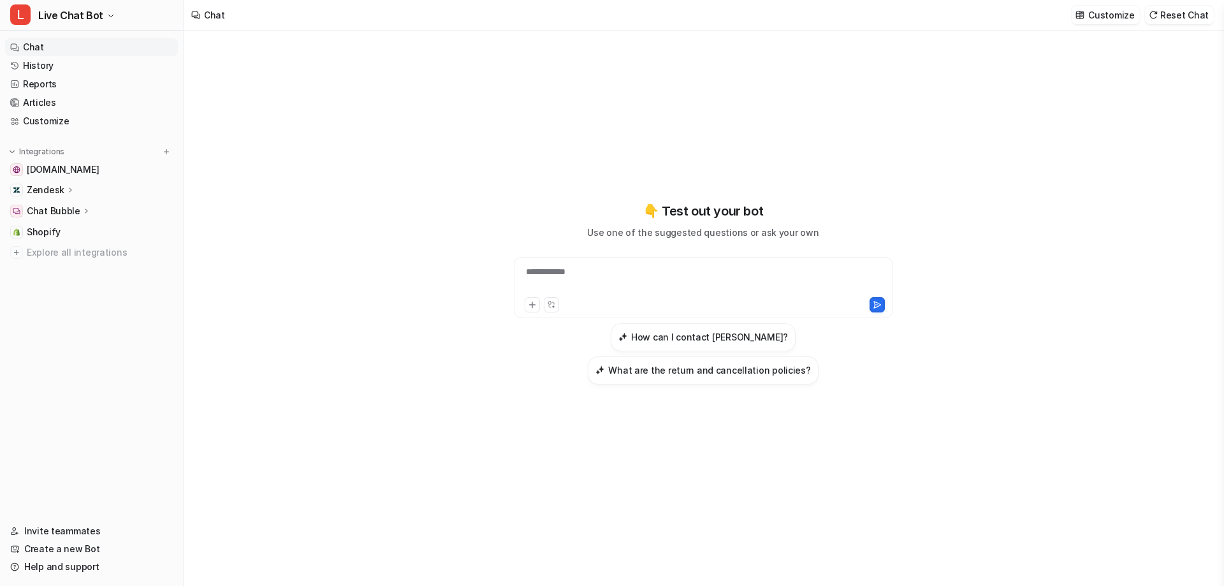
click at [48, 208] on p "Chat Bubble" at bounding box center [54, 211] width 54 height 13
click at [64, 268] on p "Code snippet" at bounding box center [66, 266] width 59 height 13
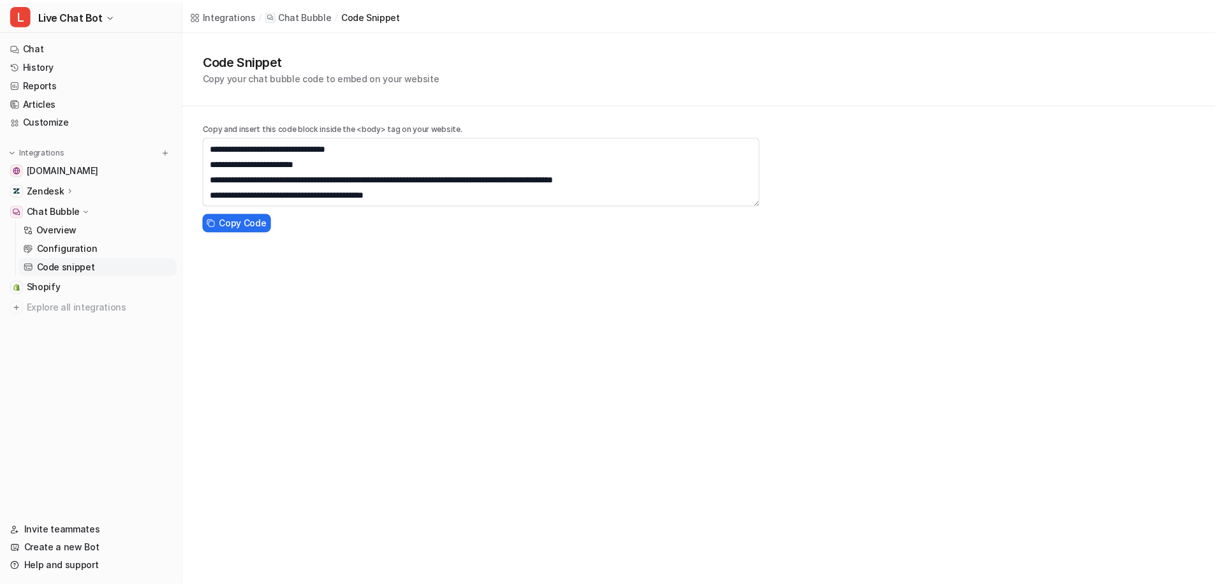
scroll to position [122, 0]
click at [92, 252] on p "Configuration" at bounding box center [67, 248] width 61 height 13
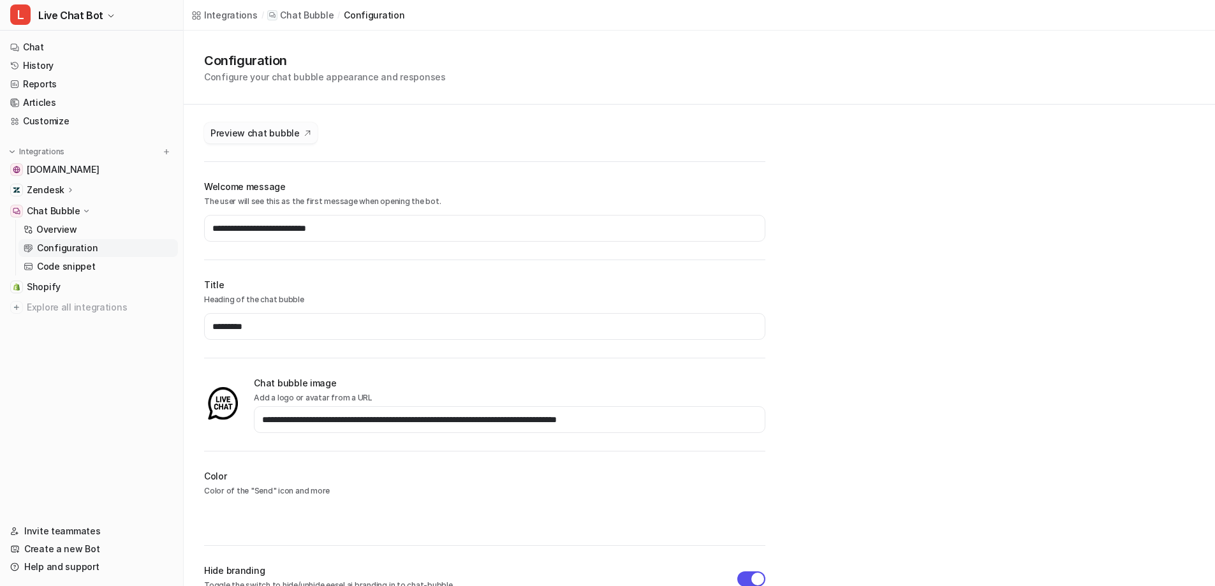
click at [270, 136] on span "Preview chat bubble" at bounding box center [254, 132] width 89 height 13
click at [229, 410] on img at bounding box center [222, 404] width 37 height 41
click at [296, 422] on input "**********" at bounding box center [509, 419] width 511 height 27
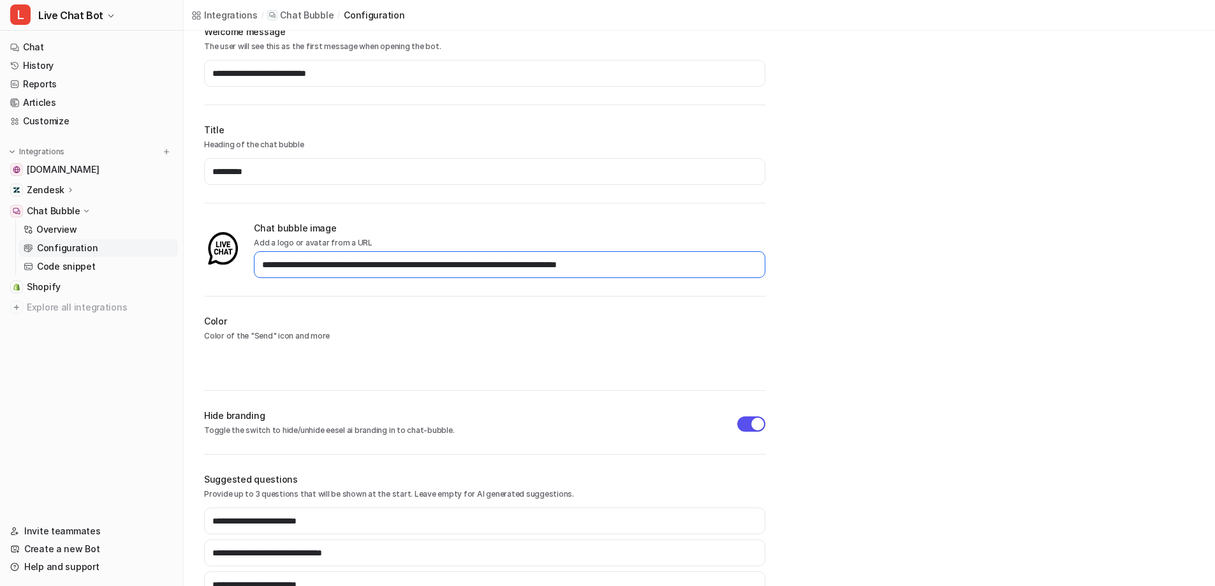
scroll to position [190, 0]
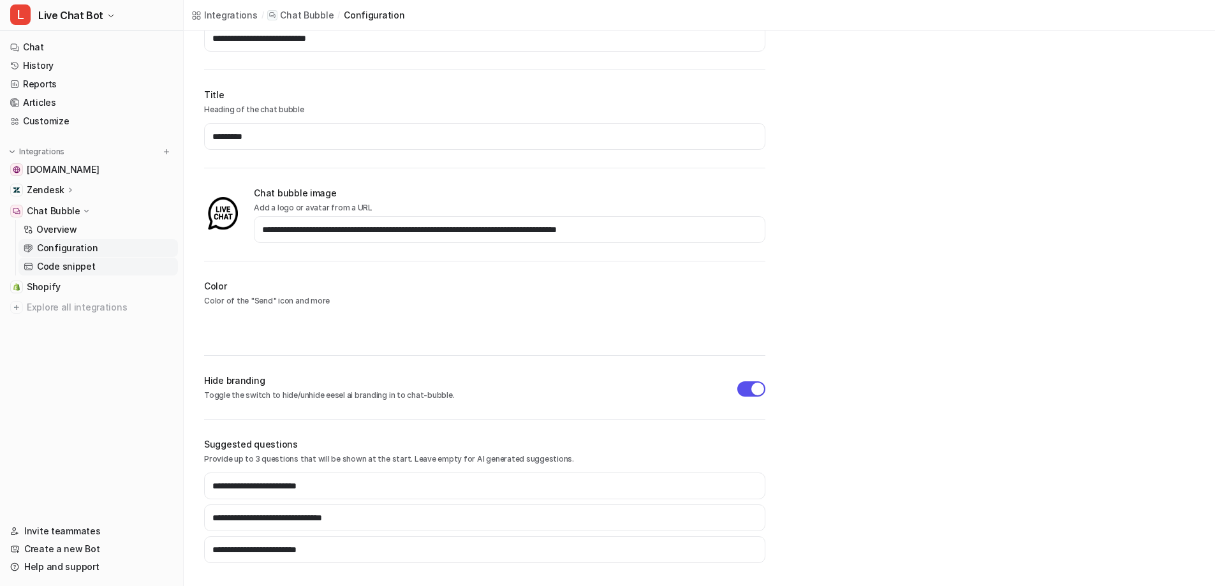
click at [61, 261] on p "Code snippet" at bounding box center [66, 266] width 59 height 13
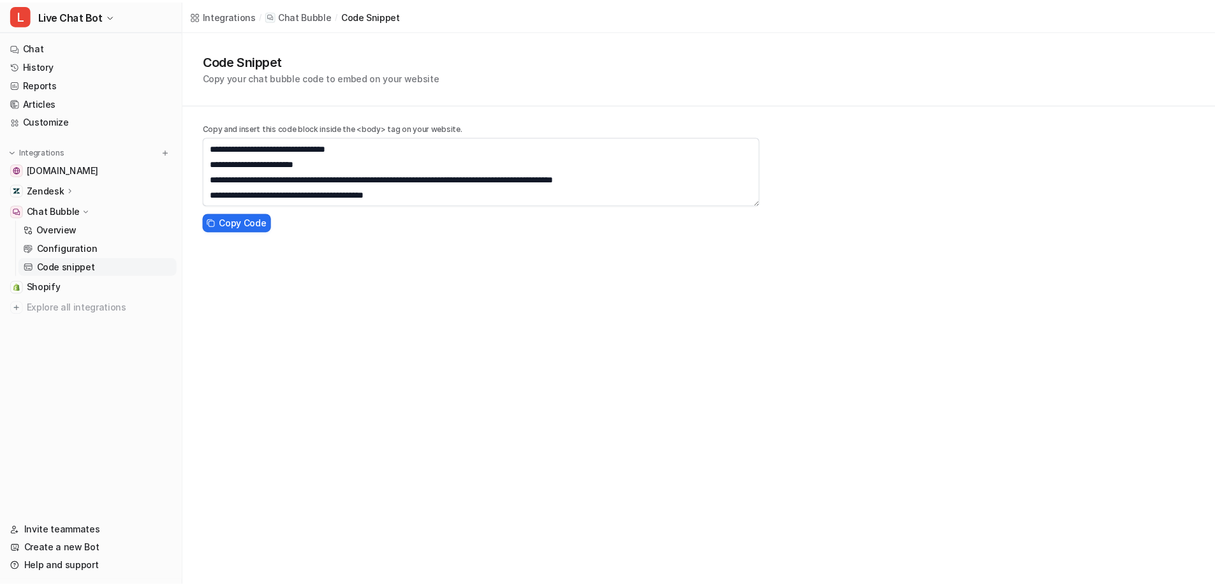
scroll to position [12, 0]
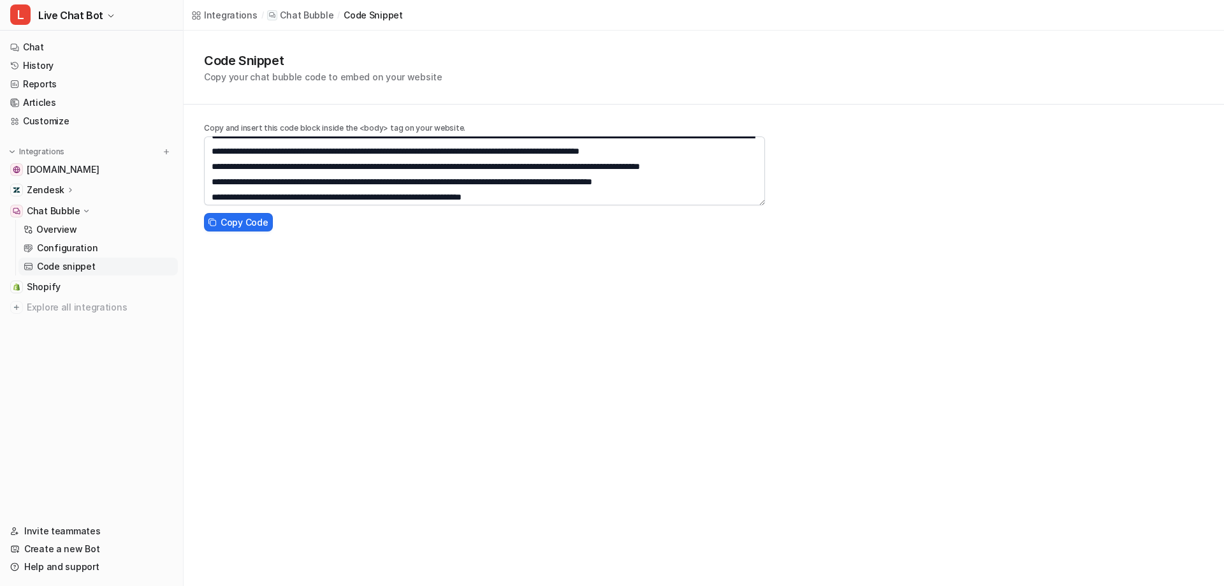
click at [62, 214] on p "Chat Bubble" at bounding box center [54, 211] width 54 height 13
click at [42, 210] on p "Chat Bubble" at bounding box center [54, 211] width 54 height 13
click at [41, 229] on span "Shopify" at bounding box center [44, 232] width 34 height 13
click at [47, 213] on p "Chat Bubble" at bounding box center [54, 211] width 54 height 13
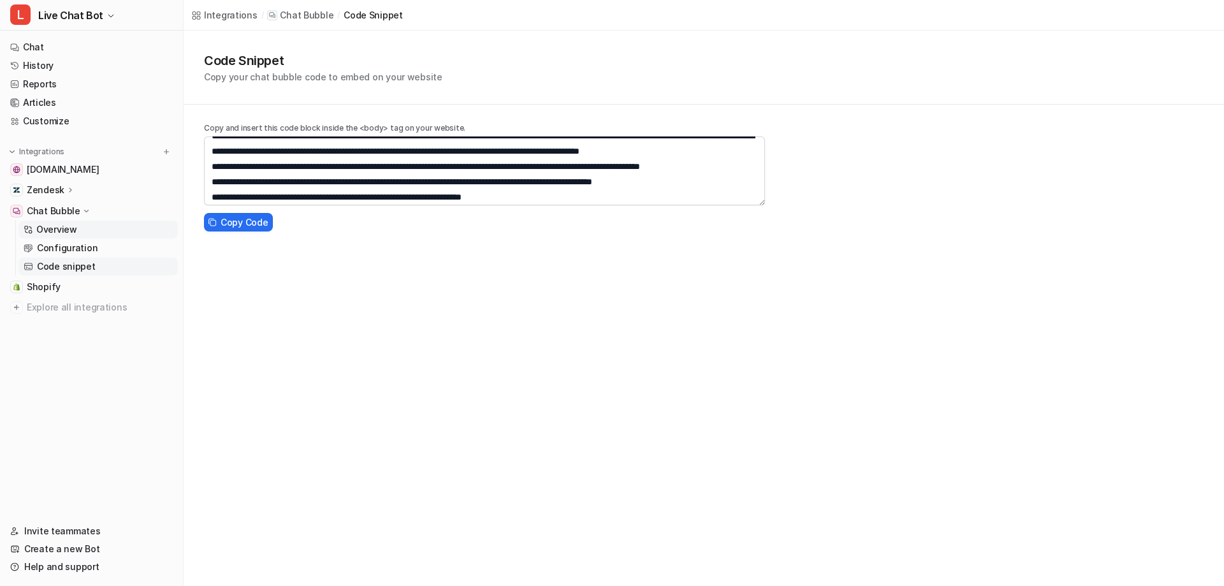
click at [46, 224] on p "Overview" at bounding box center [56, 229] width 41 height 13
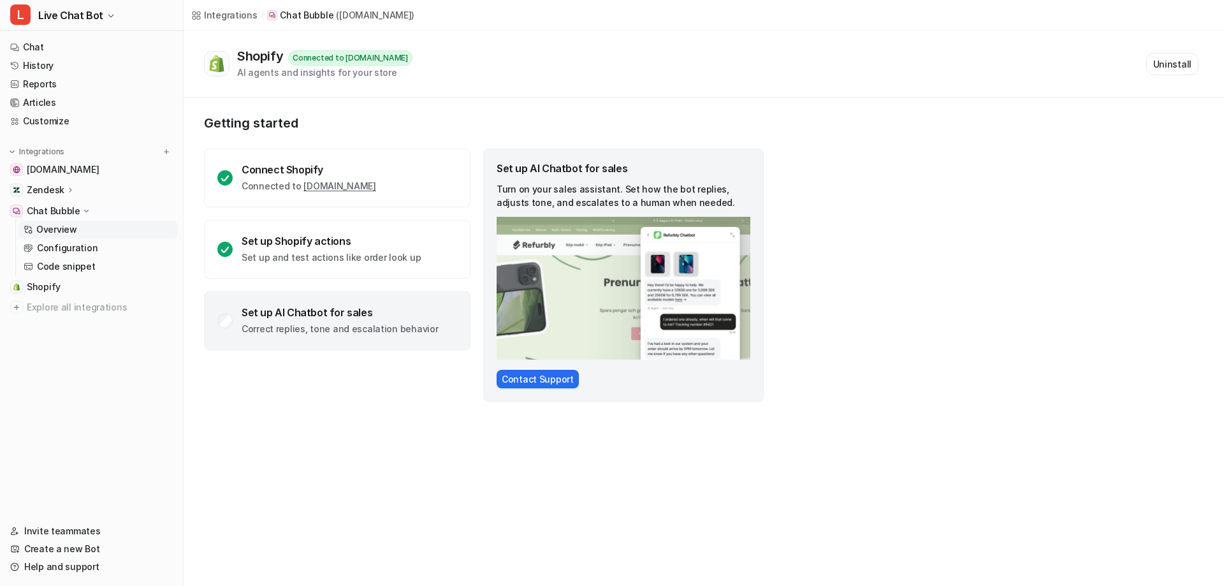
click at [59, 226] on p "Overview" at bounding box center [56, 229] width 41 height 13
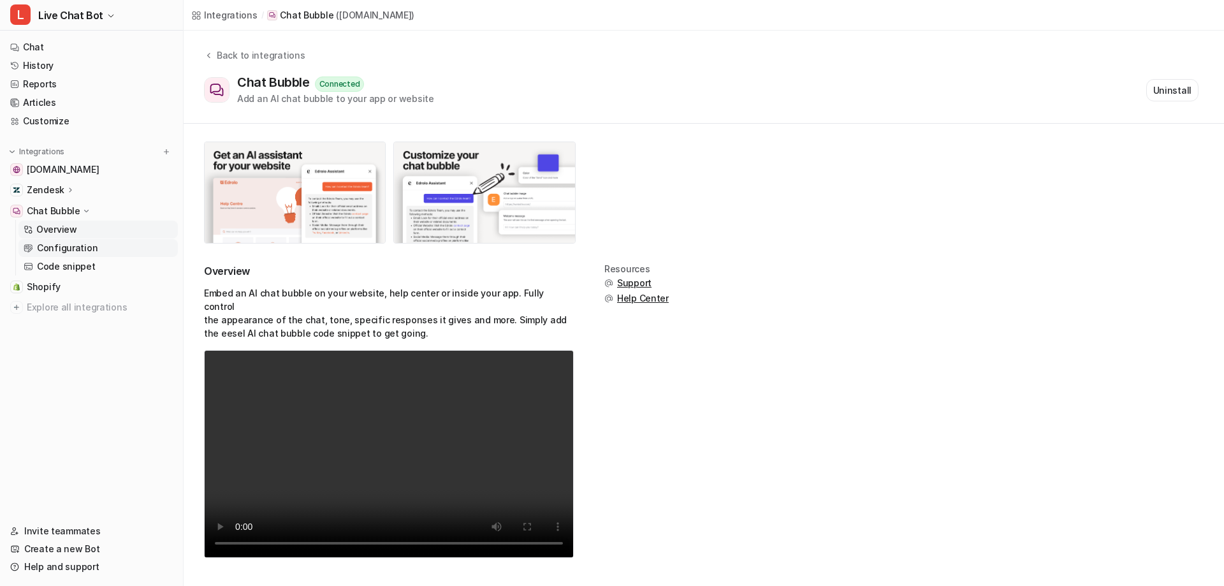
click at [61, 245] on p "Configuration" at bounding box center [67, 248] width 61 height 13
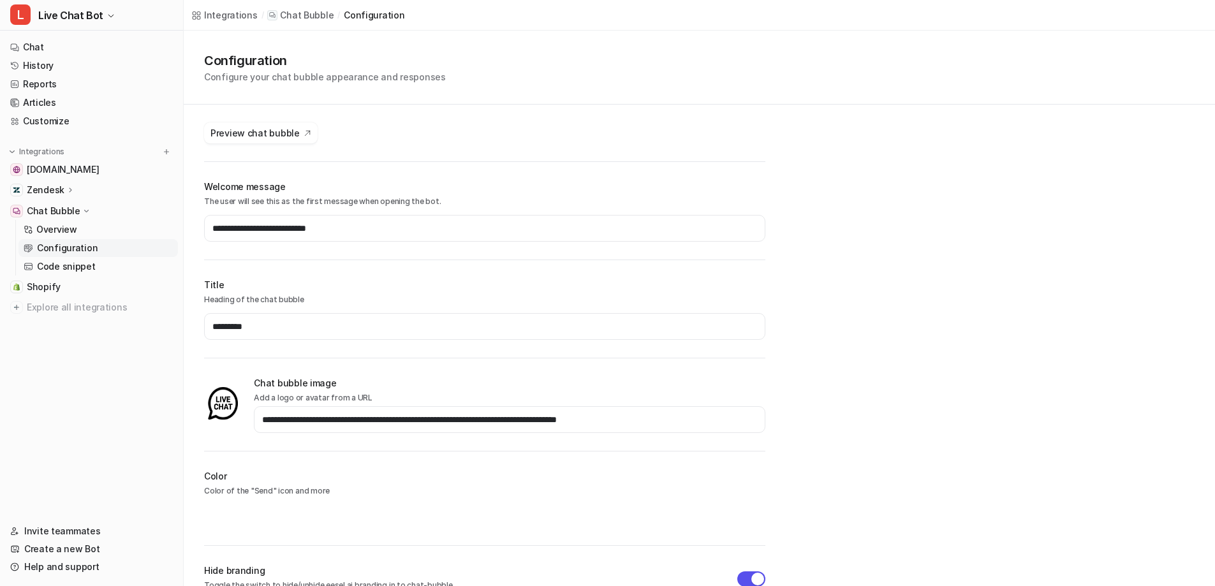
click at [266, 62] on h1 "Configuration" at bounding box center [325, 60] width 242 height 19
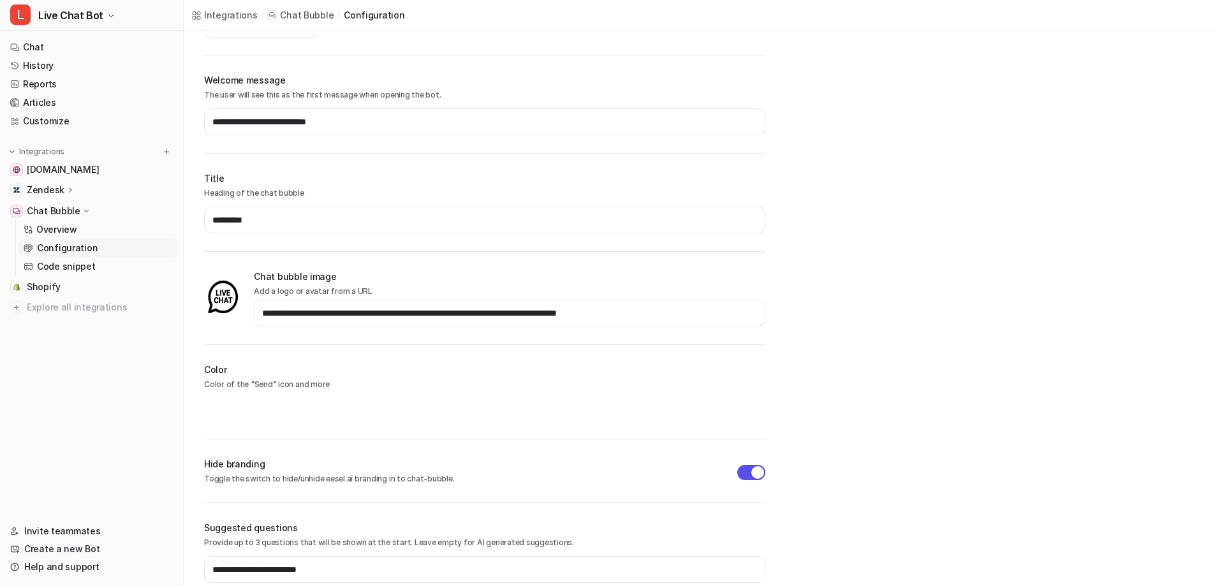
scroll to position [190, 0]
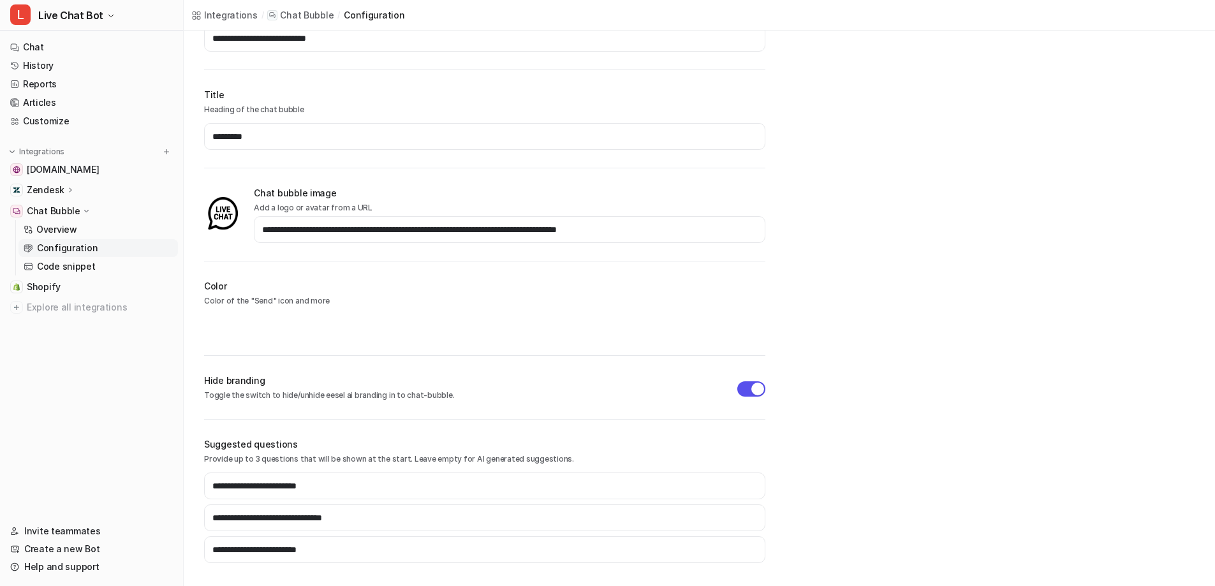
click at [754, 380] on div "Hide branding Toggle the switch to hide/unhide eesel ai branding in to chat-bub…" at bounding box center [484, 397] width 561 height 46
click at [755, 391] on button "button" at bounding box center [751, 388] width 28 height 15
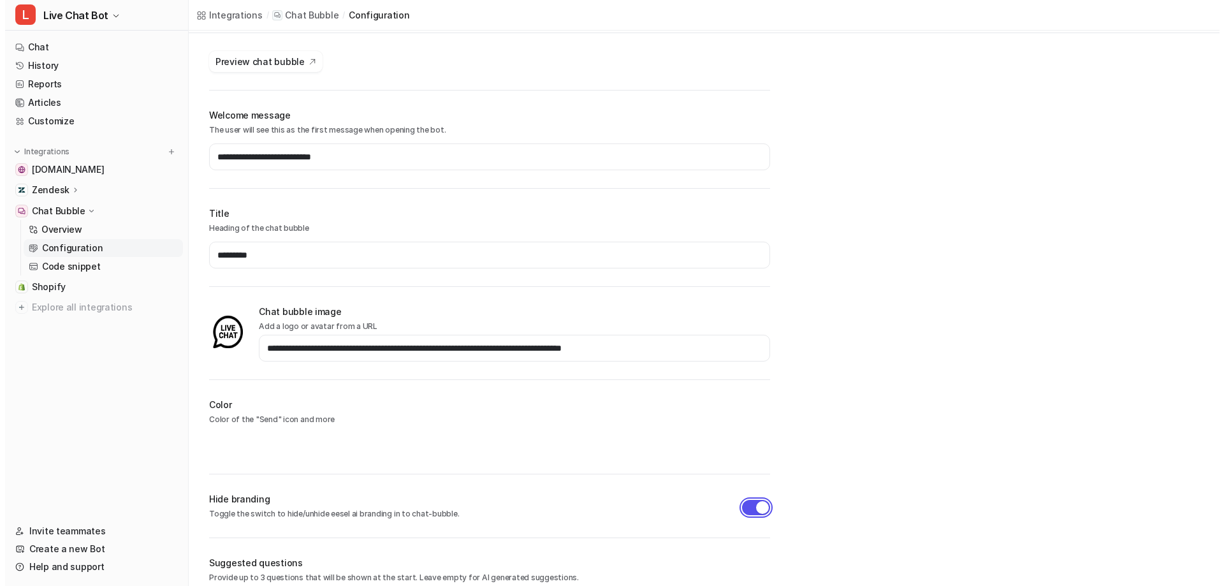
scroll to position [0, 0]
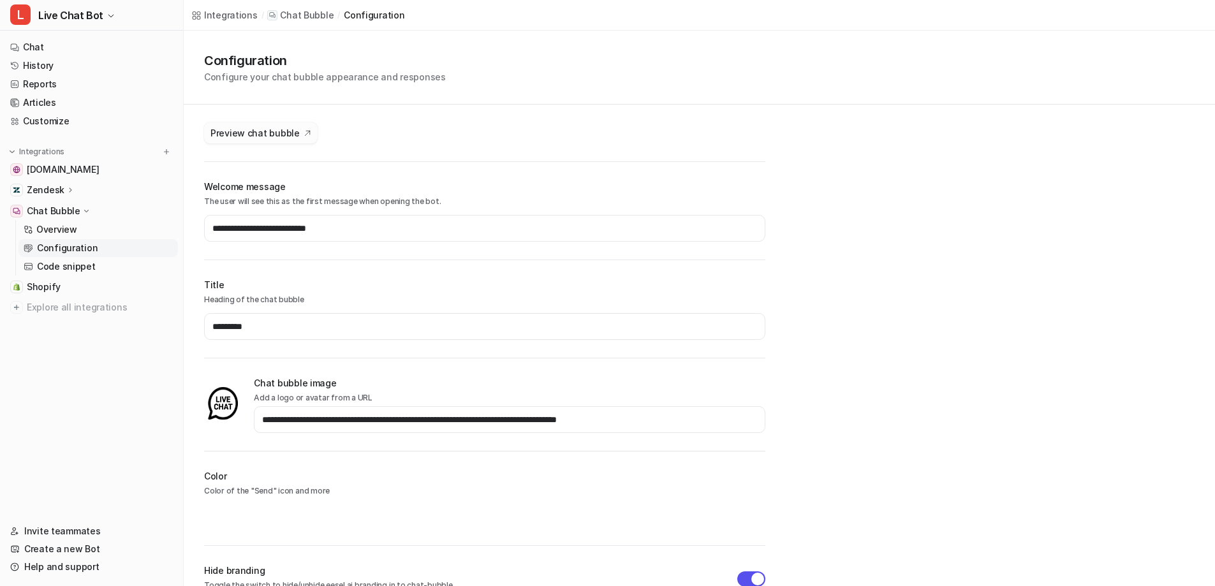
click at [291, 140] on button "Preview chat bubble" at bounding box center [260, 132] width 113 height 21
click at [103, 31] on div "L Live Chat Bot Chat History Reports Articles Customize Integrations wovenwood.…" at bounding box center [92, 293] width 184 height 586
click at [52, 270] on p "Code snippet" at bounding box center [66, 266] width 59 height 13
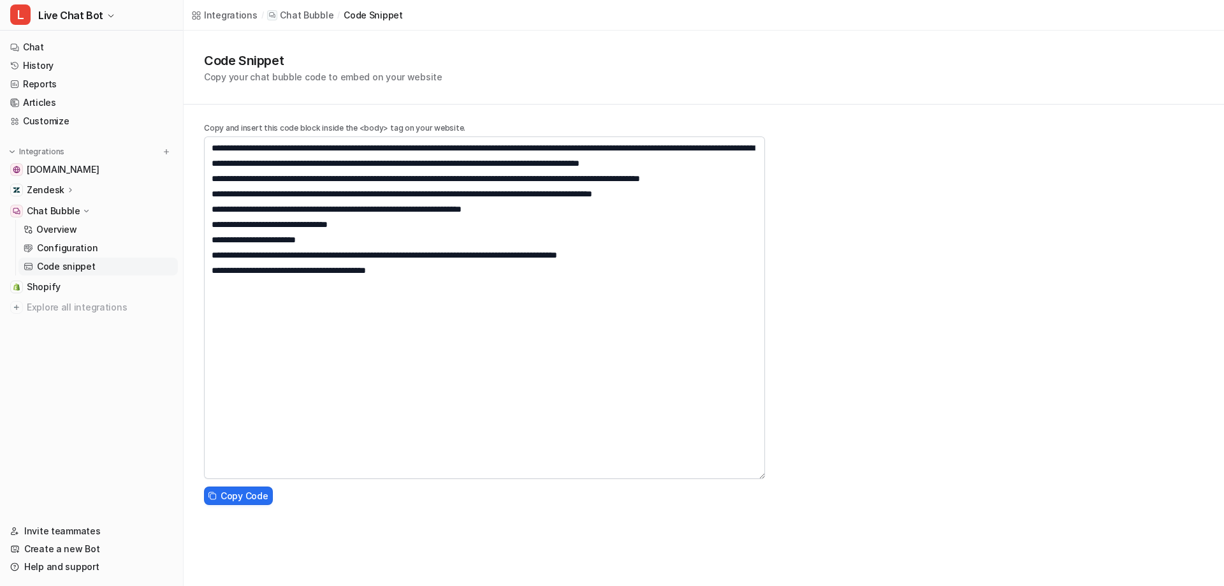
click at [303, 16] on p "Chat Bubble" at bounding box center [307, 15] width 54 height 13
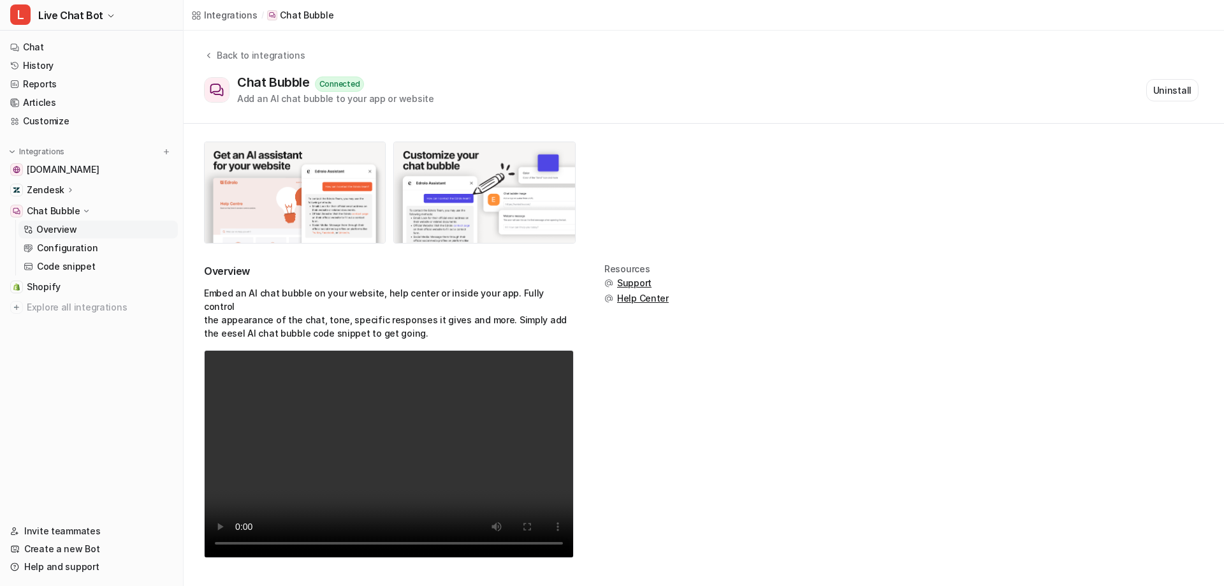
click at [627, 301] on span "Help Center" at bounding box center [643, 298] width 52 height 13
click at [628, 281] on span "Support" at bounding box center [634, 283] width 34 height 13
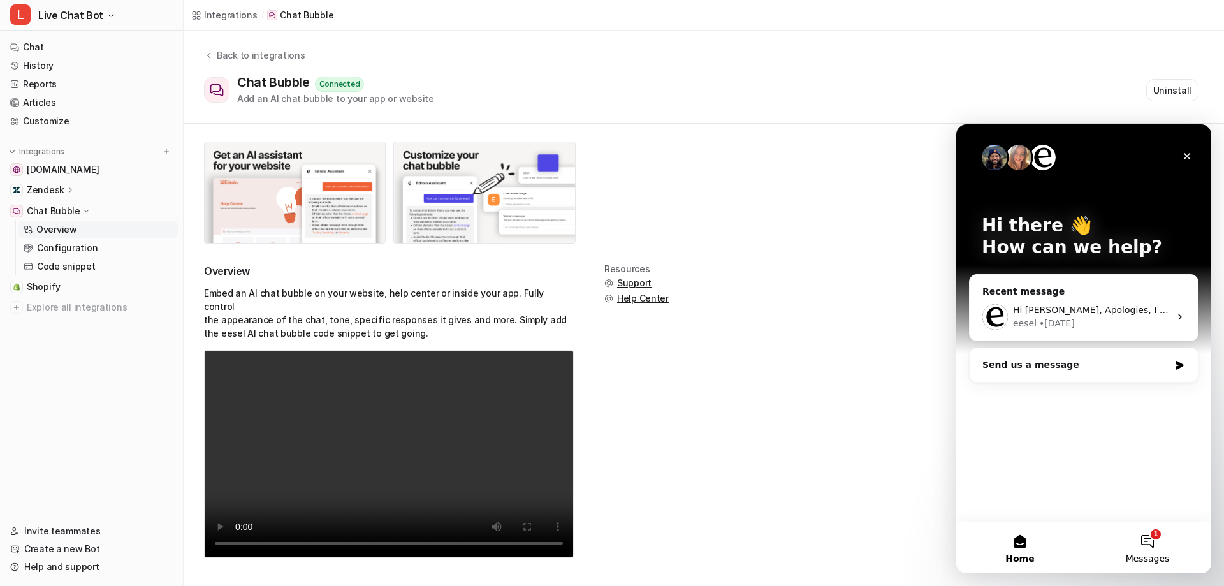
click at [1149, 557] on span "Messages" at bounding box center [1148, 558] width 44 height 9
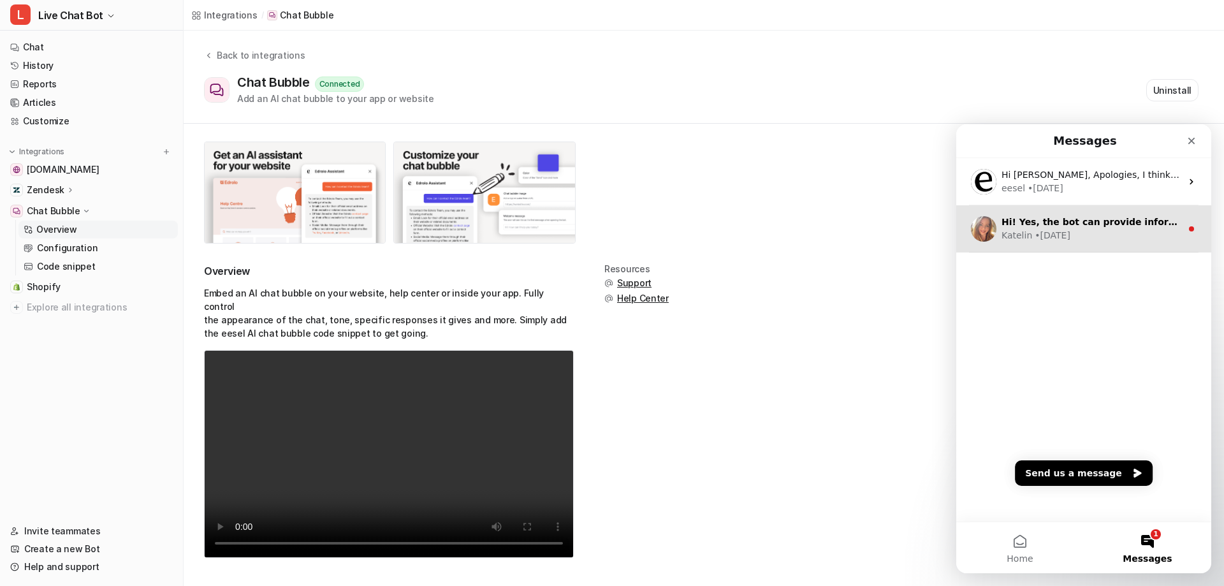
click at [1060, 231] on div "• 12w ago" at bounding box center [1053, 235] width 36 height 13
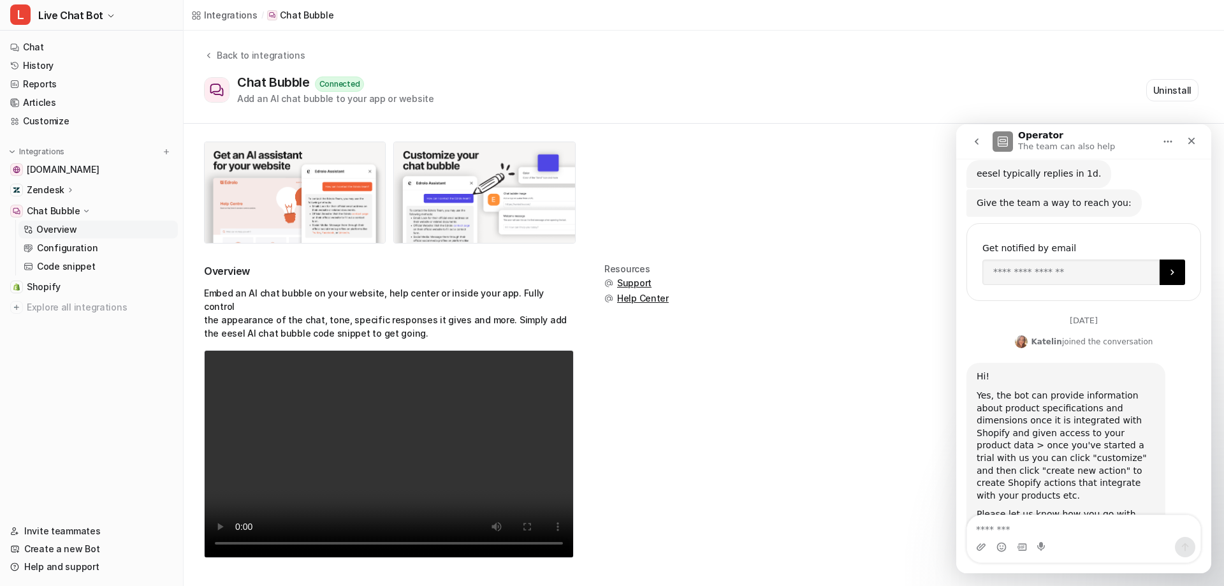
scroll to position [133, 0]
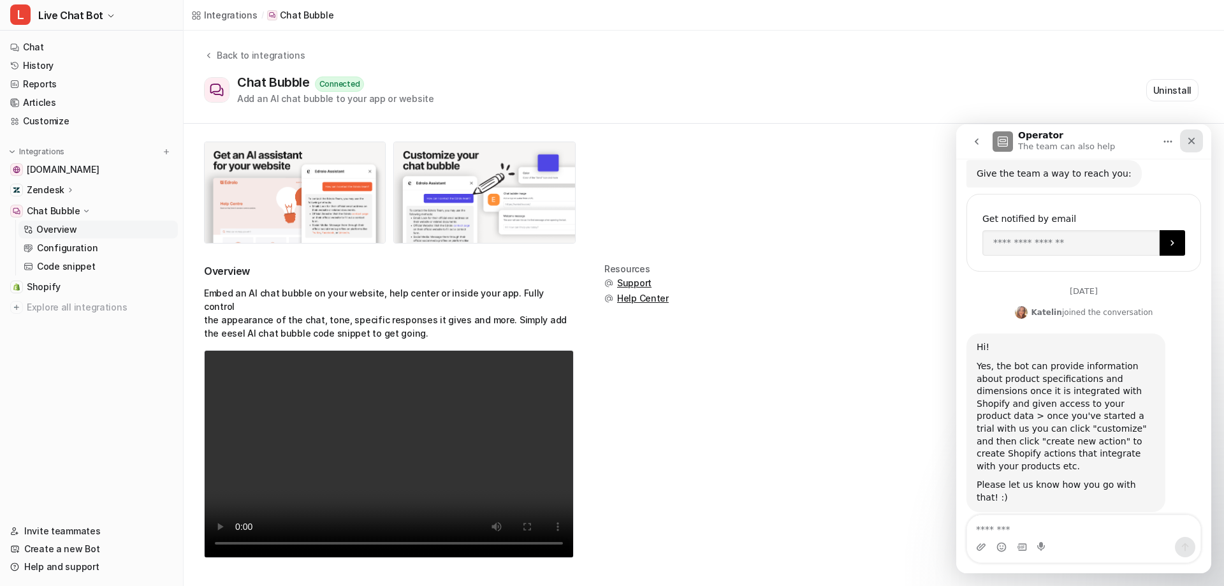
click at [1192, 142] on icon "Close" at bounding box center [1191, 141] width 7 height 7
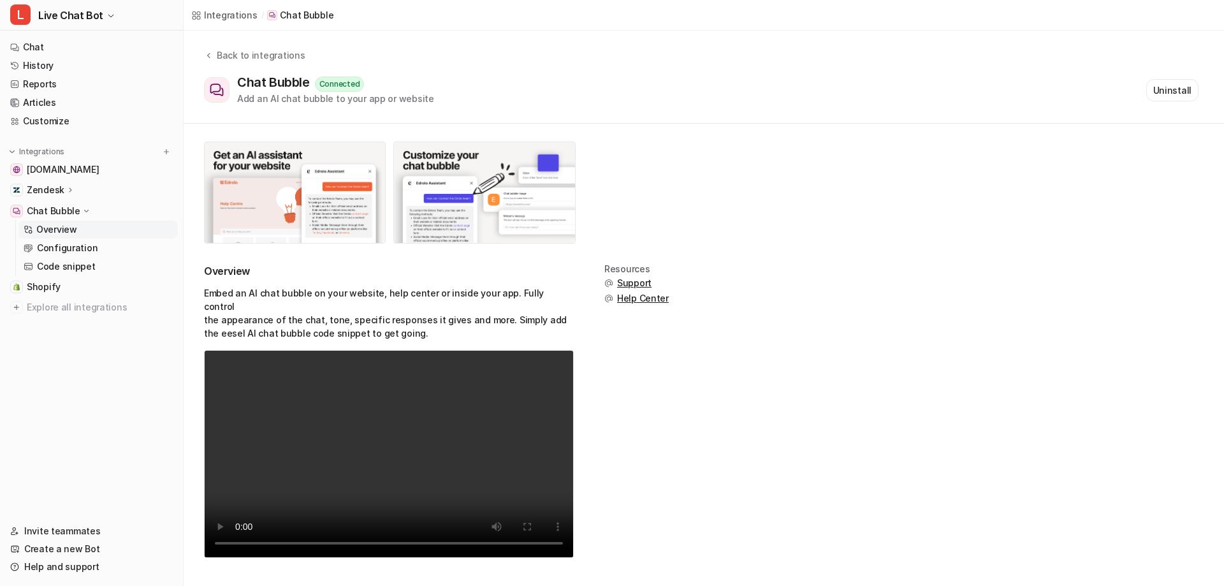
click at [622, 304] on span "Help Center" at bounding box center [643, 298] width 52 height 13
click at [631, 284] on span "Support" at bounding box center [634, 283] width 34 height 13
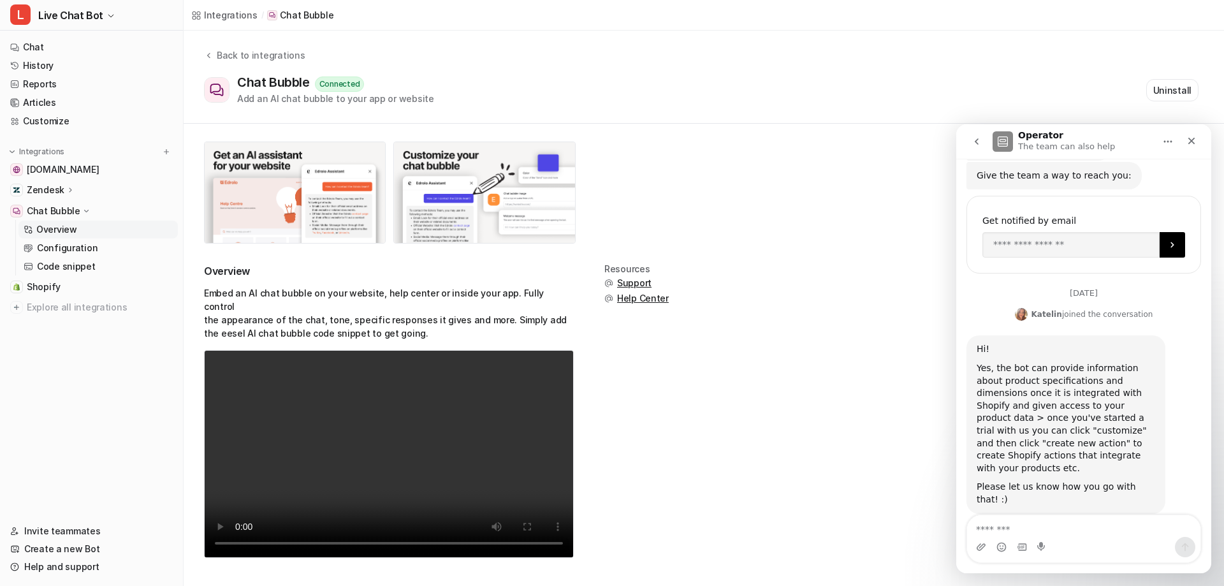
click at [974, 144] on icon "go back" at bounding box center [977, 141] width 10 height 10
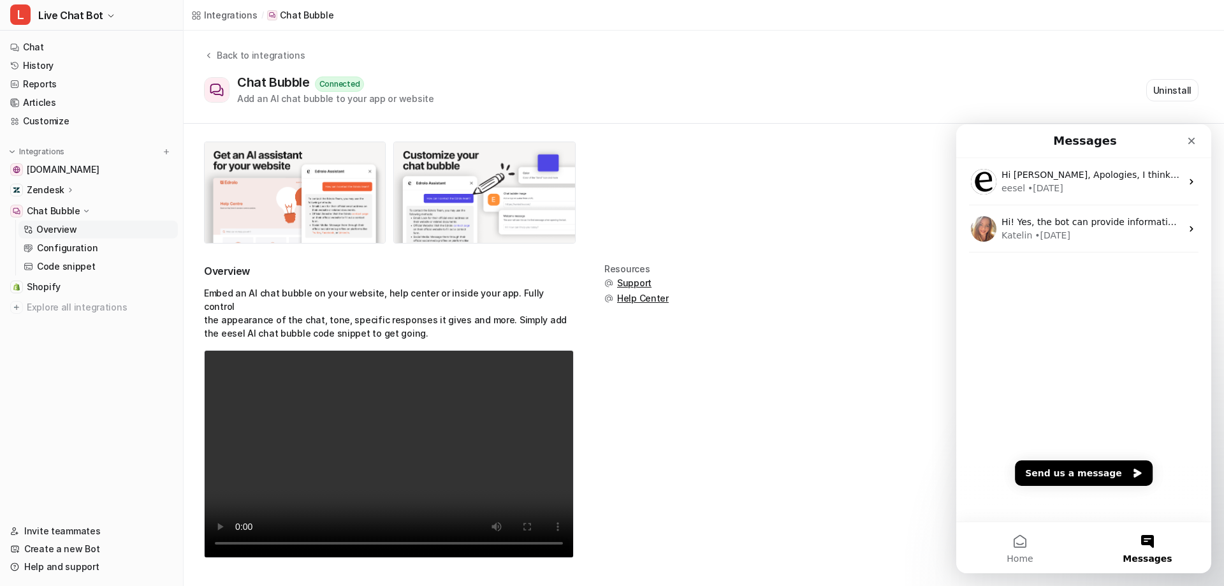
scroll to position [0, 0]
click at [1082, 473] on button "Send us a message" at bounding box center [1084, 473] width 138 height 26
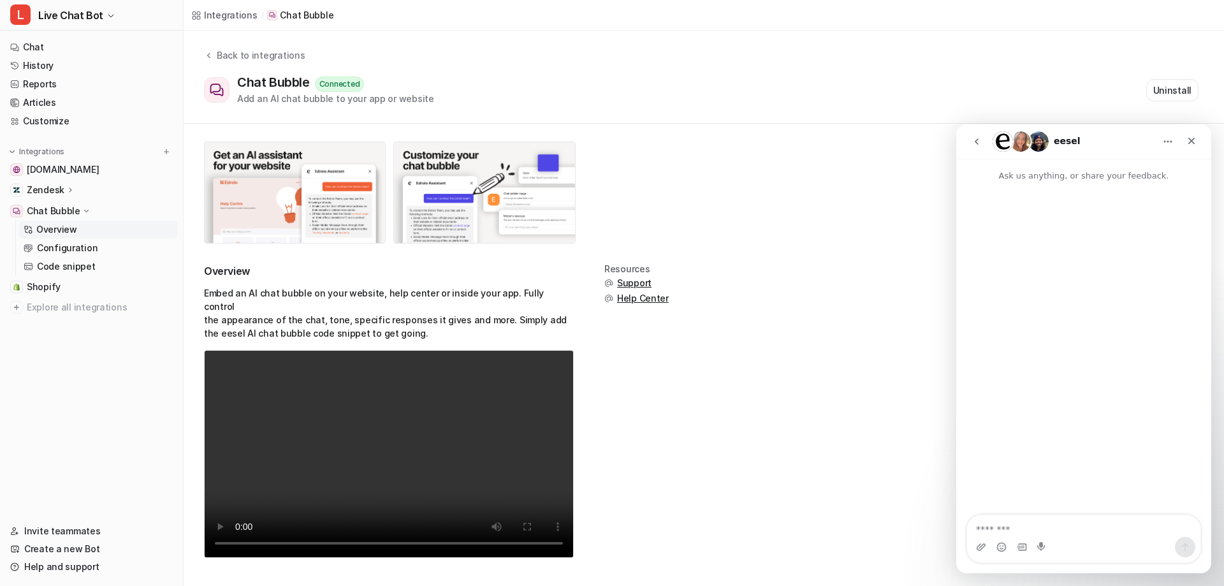
click at [1067, 537] on div "Intercom messenger" at bounding box center [1083, 547] width 233 height 20
click at [1042, 530] on textarea "Message…" at bounding box center [1083, 526] width 233 height 22
type textarea "**"
type textarea "**********"
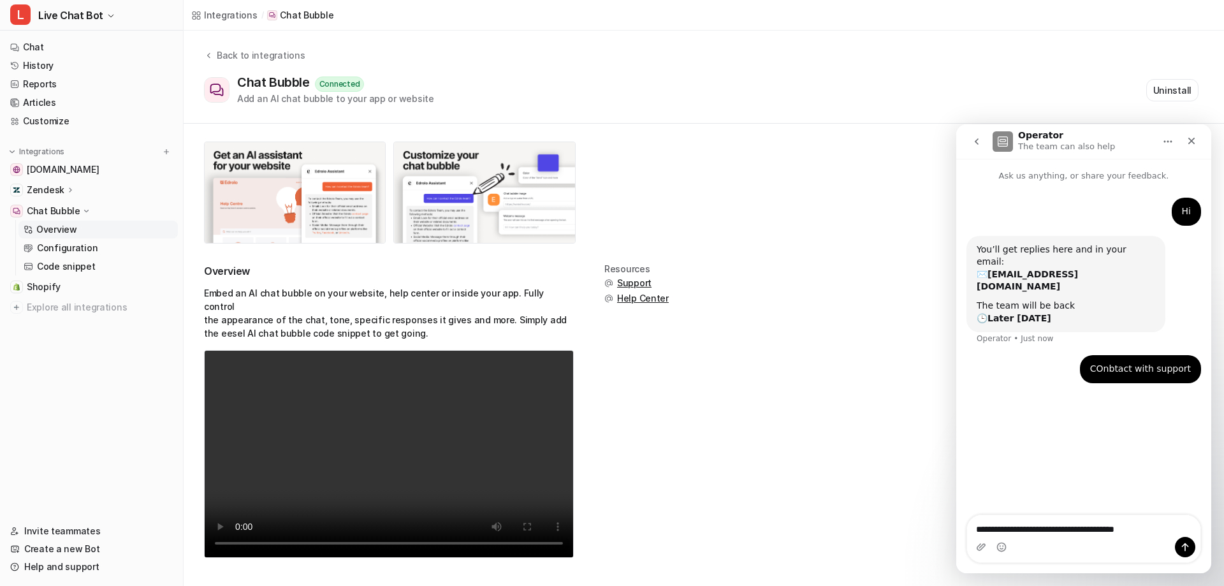
type textarea "**********"
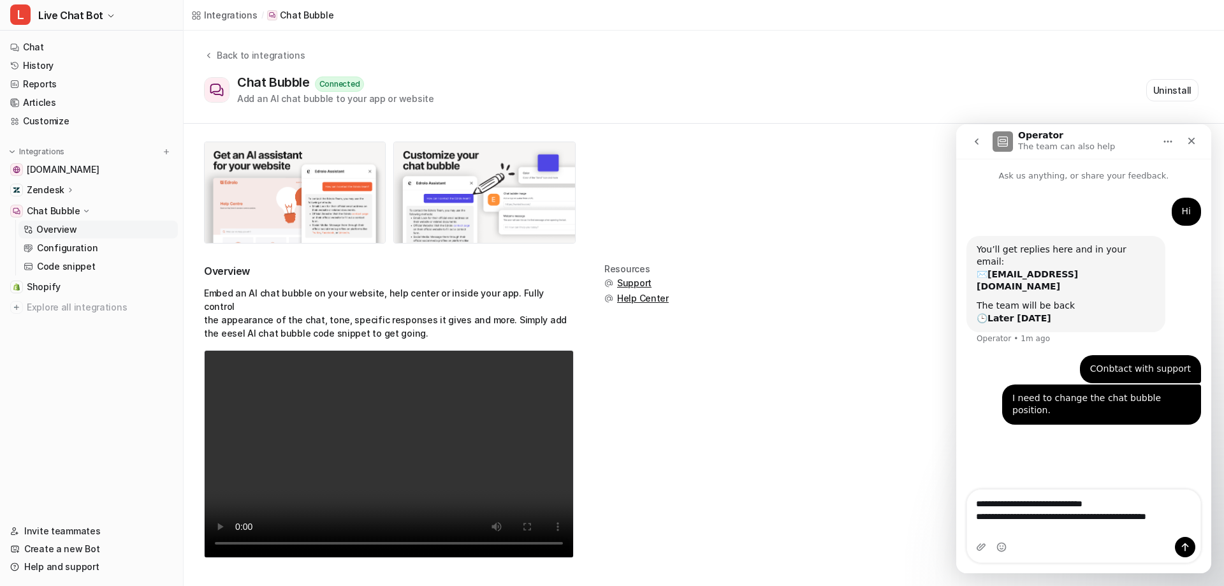
type textarea "**********"
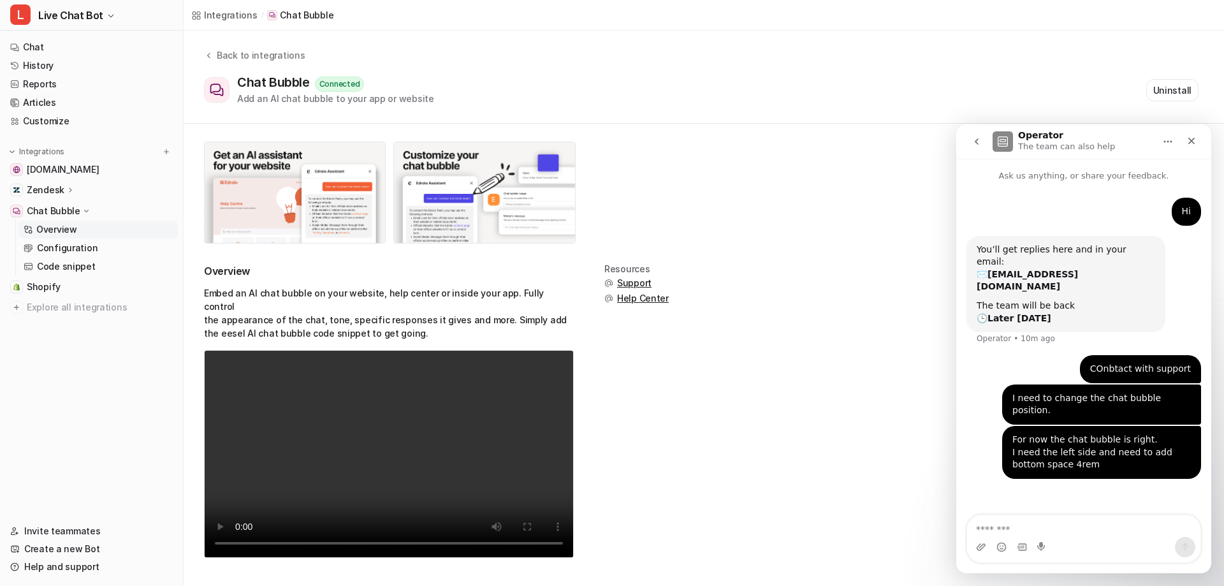
click at [601, 223] on div at bounding box center [484, 193] width 561 height 102
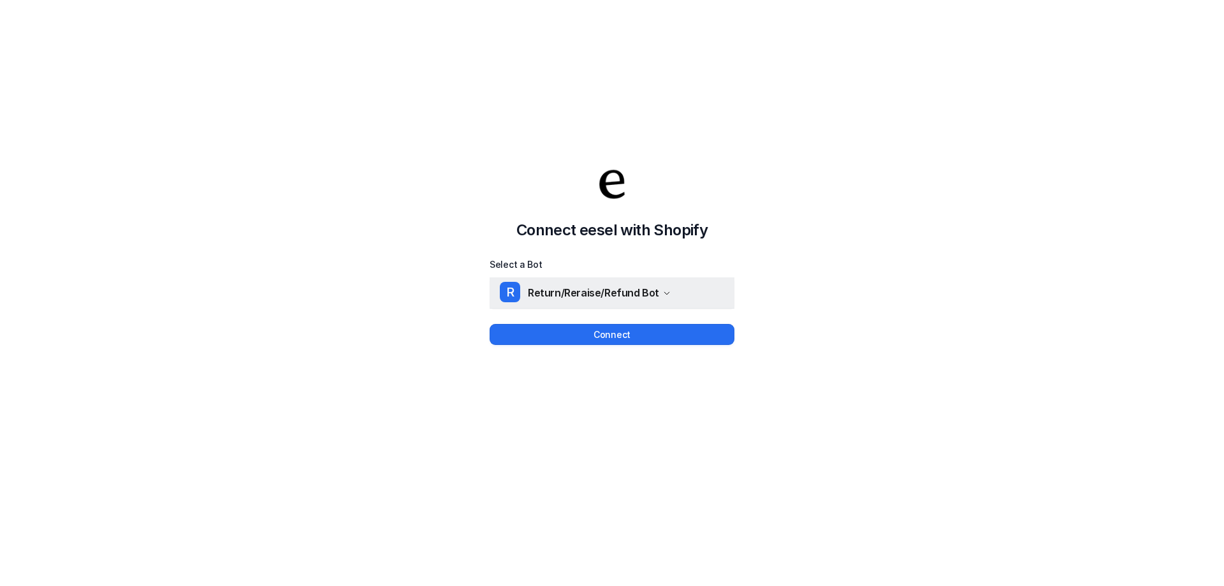
click at [666, 290] on button "R Return/Reraise/Refund Bot" at bounding box center [612, 292] width 245 height 31
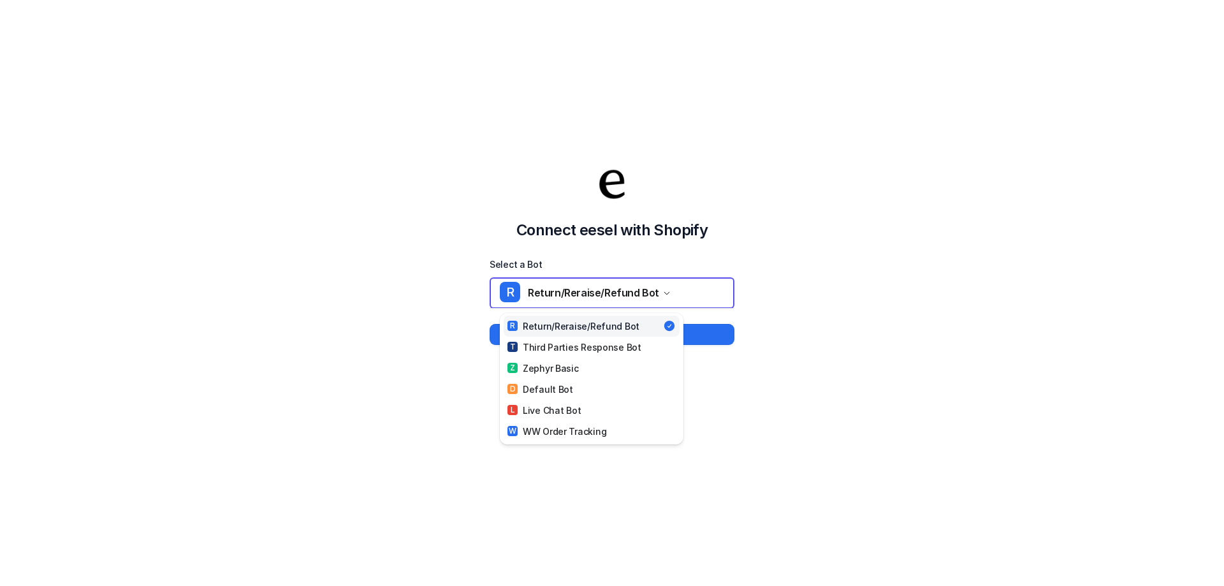
click at [898, 326] on div "Connect eesel with Shopify Select a Bot R Return/Reraise/Refund Bot R Return/Re…" at bounding box center [612, 242] width 1224 height 586
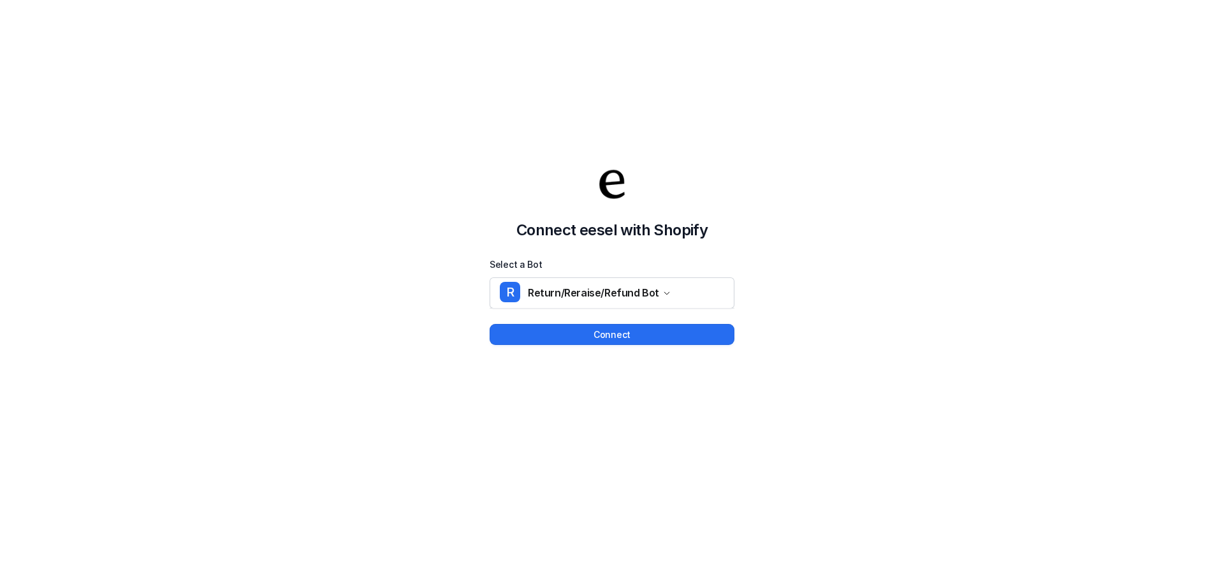
drag, startPoint x: 669, startPoint y: 330, endPoint x: 717, endPoint y: -27, distance: 360.9
click at [717, 0] on html "Connect eesel with Shopify Select a Bot R Return/Reraise/Refund Bot Connect" at bounding box center [612, 293] width 1224 height 586
click at [557, 282] on button "R Return/Reraise/Refund Bot" at bounding box center [612, 292] width 245 height 31
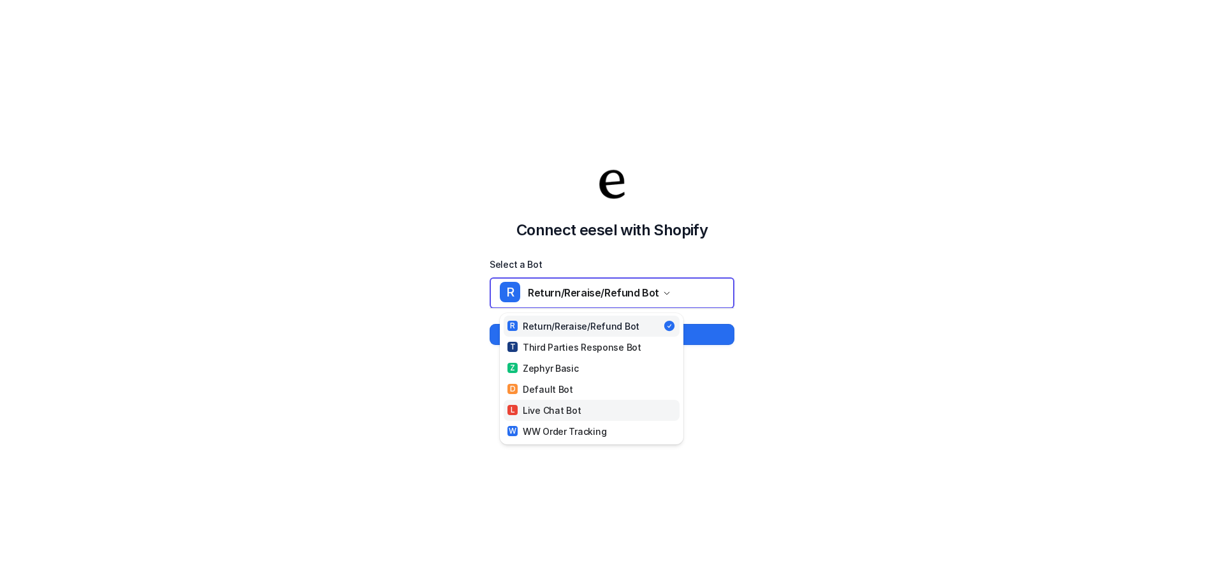
click at [558, 404] on div "L Live Chat Bot" at bounding box center [543, 410] width 73 height 13
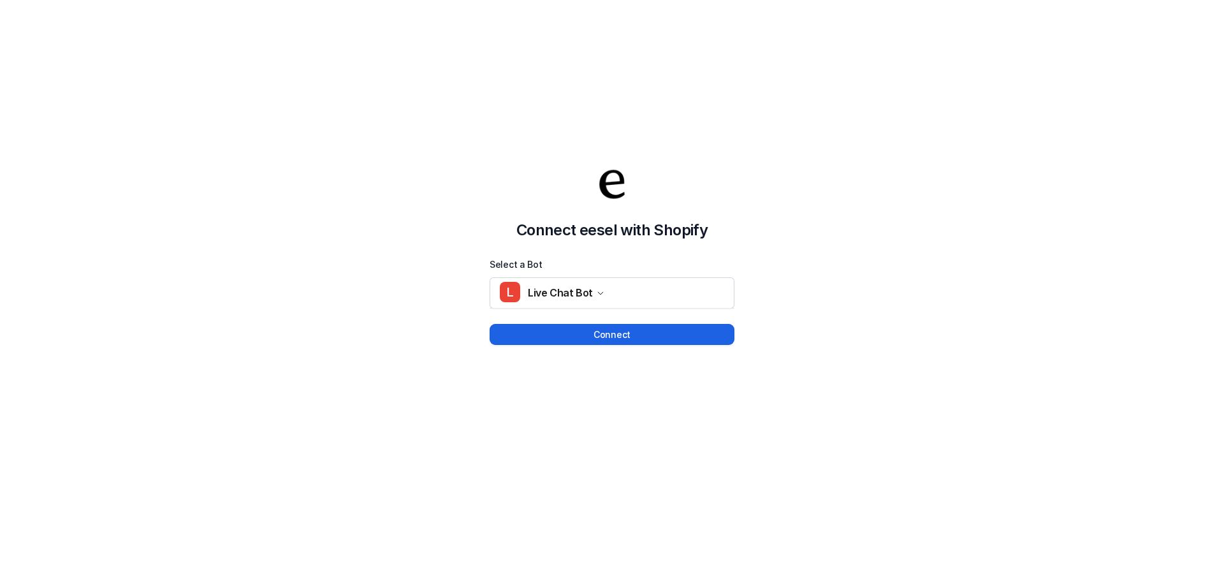
click at [578, 341] on button "Connect" at bounding box center [612, 334] width 245 height 21
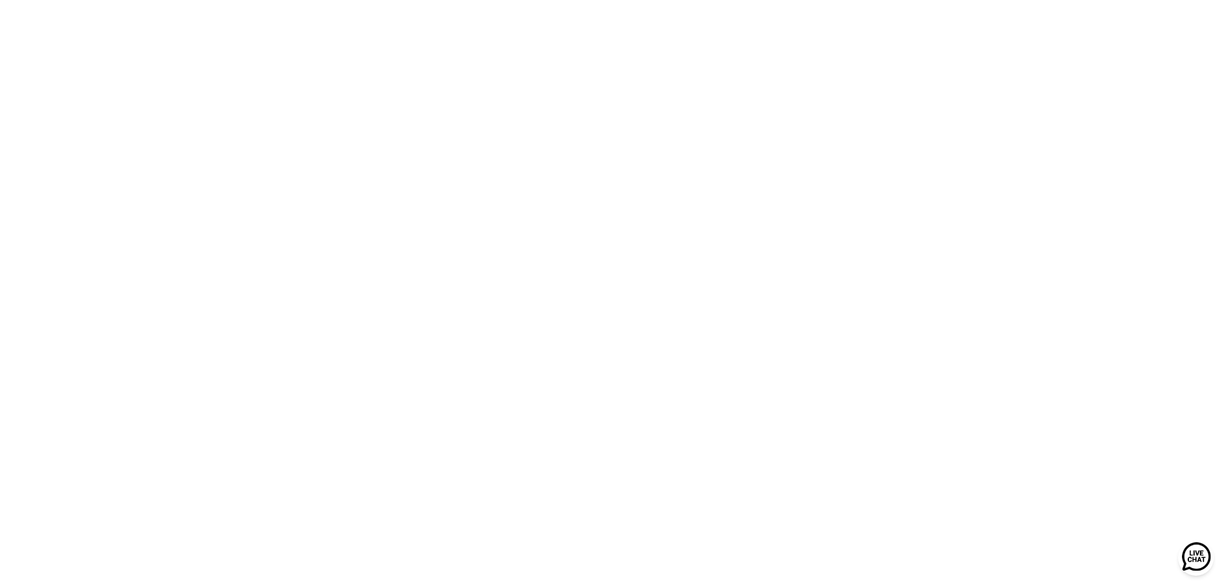
scroll to position [73, 0]
click at [1190, 566] on img at bounding box center [1196, 558] width 40 height 40
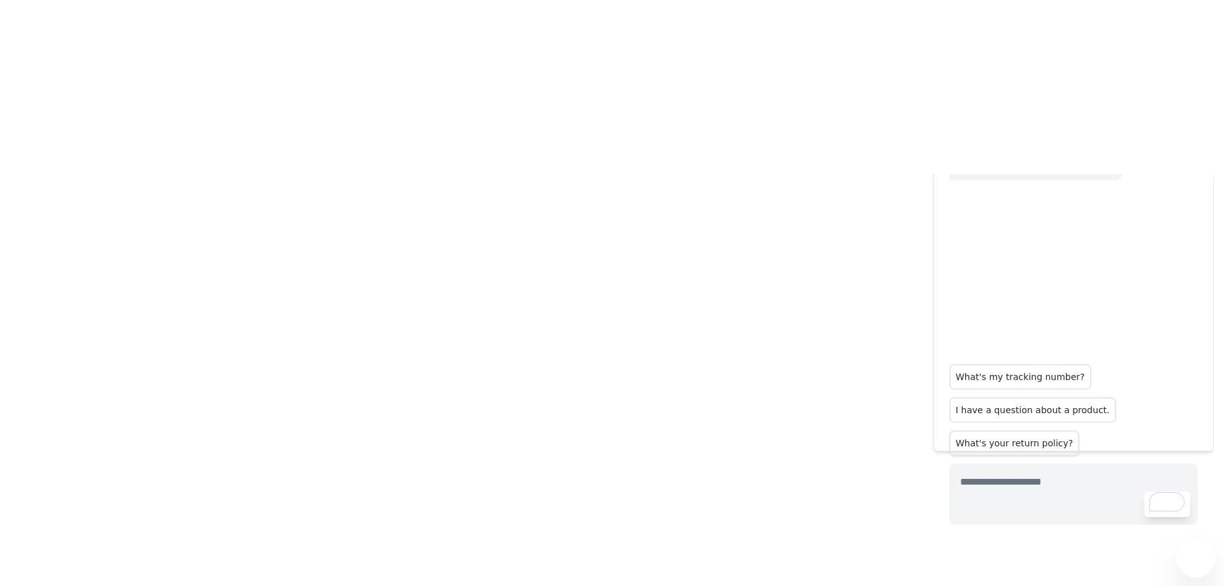
click at [1013, 431] on button "What's your return policy?" at bounding box center [1014, 443] width 130 height 26
click at [1193, 561] on icon at bounding box center [1196, 558] width 17 height 17
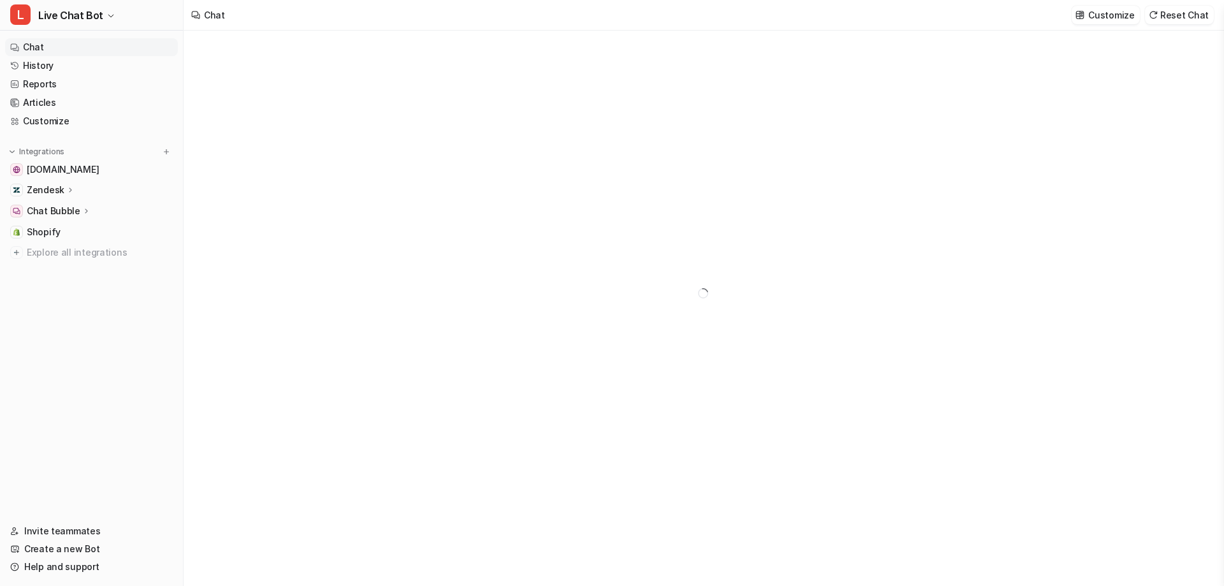
type textarea "**********"
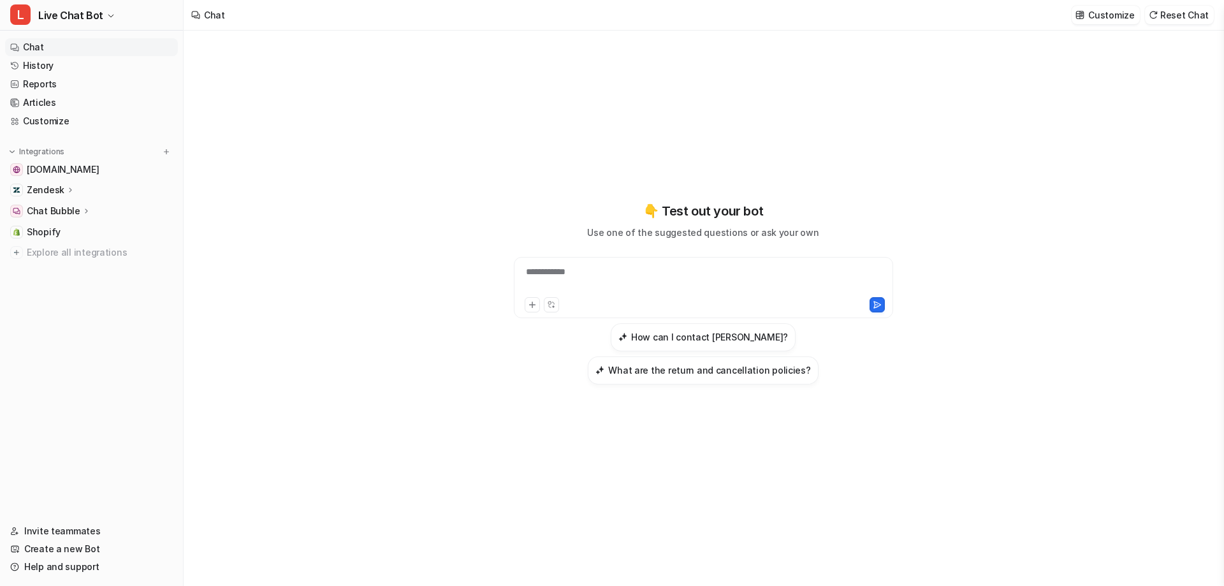
click at [55, 212] on p "Chat Bubble" at bounding box center [54, 211] width 54 height 13
click at [55, 230] on p "Overview" at bounding box center [56, 229] width 41 height 13
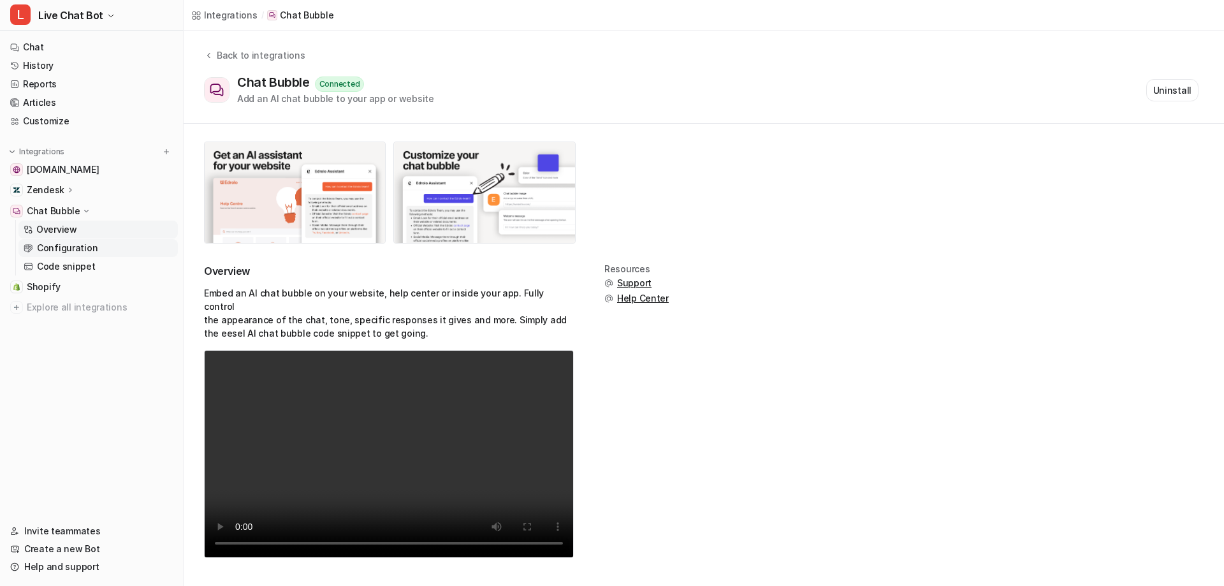
click at [52, 248] on p "Configuration" at bounding box center [67, 248] width 61 height 13
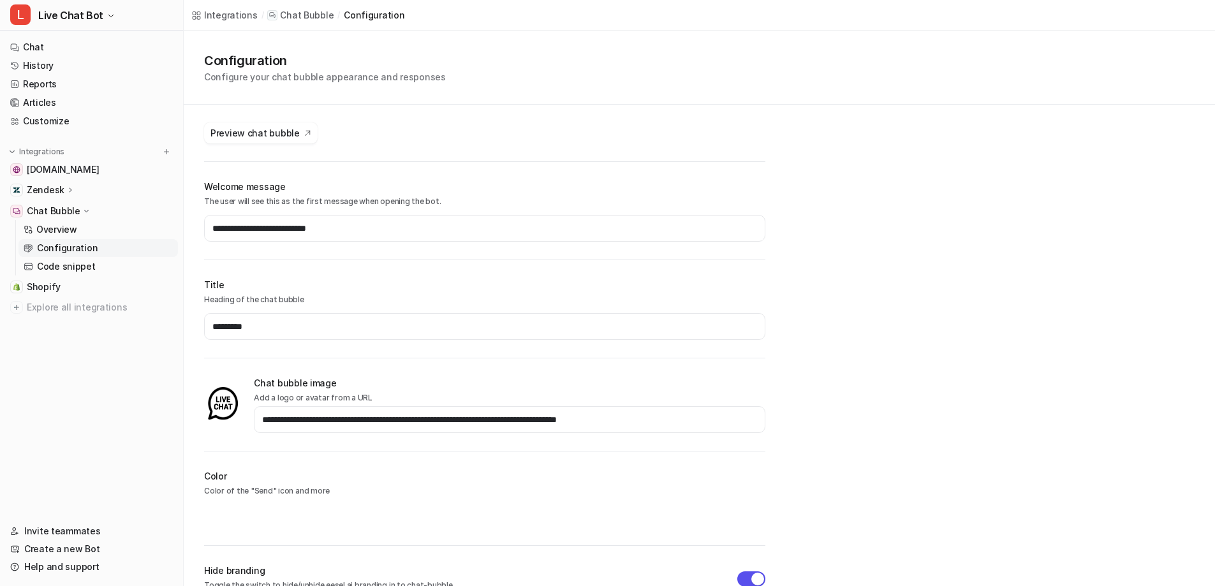
click at [289, 17] on p "Chat Bubble" at bounding box center [307, 15] width 54 height 13
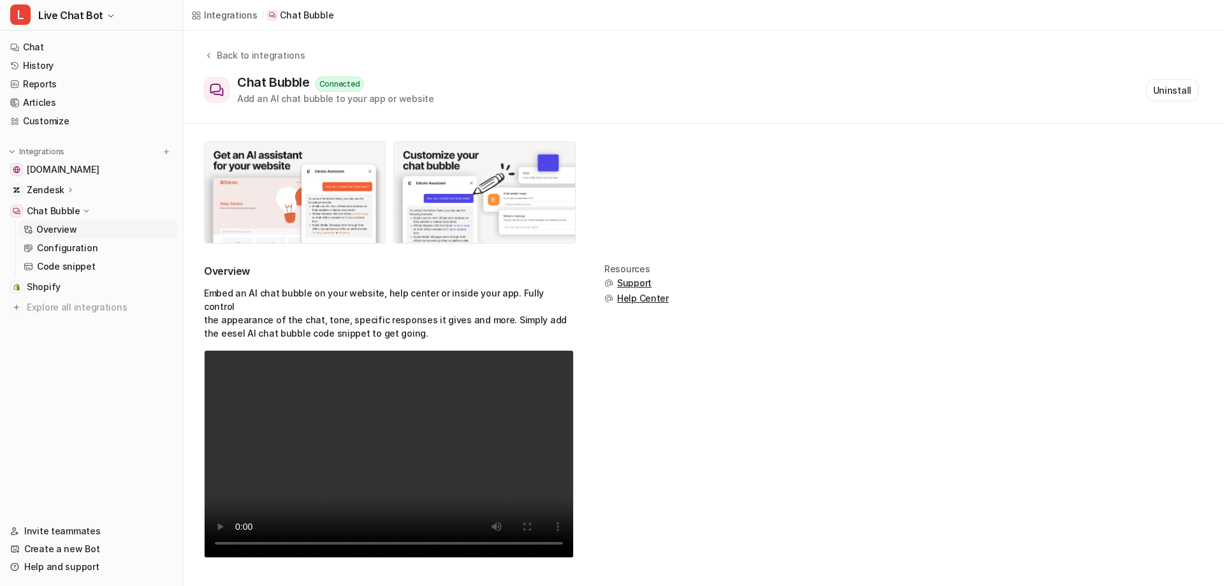
drag, startPoint x: 638, startPoint y: 300, endPoint x: 591, endPoint y: 411, distance: 120.5
click at [591, 411] on div "Overview Embed an AI chat bubble on your website, help center or inside your ap…" at bounding box center [704, 418] width 1000 height 309
click at [418, 207] on img at bounding box center [484, 192] width 180 height 101
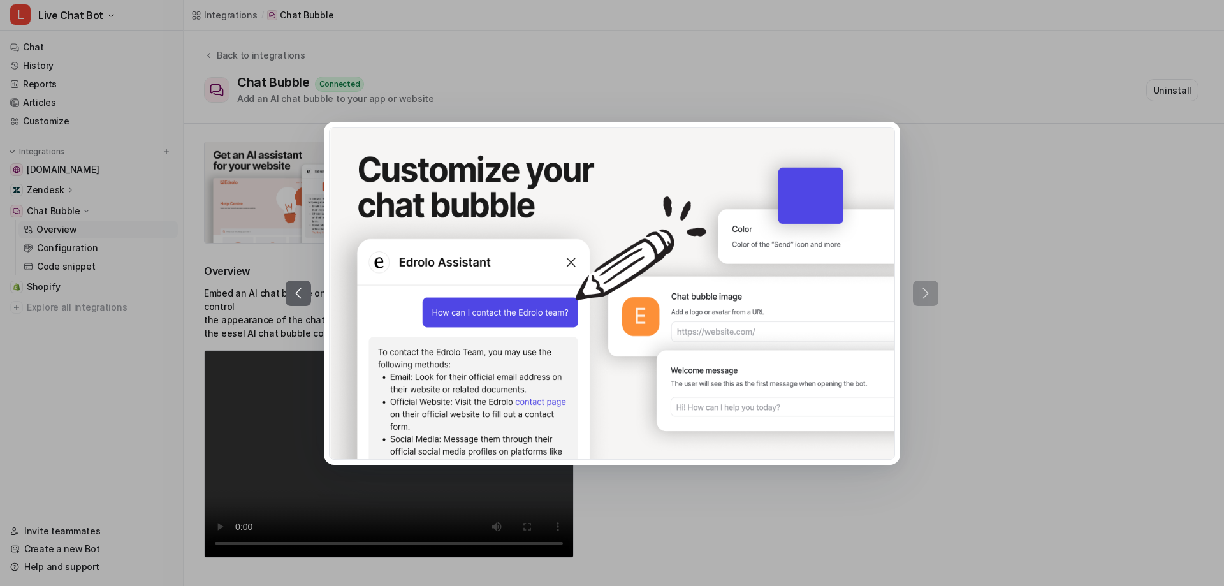
click at [994, 259] on div at bounding box center [612, 293] width 1224 height 586
